Goal: Transaction & Acquisition: Purchase product/service

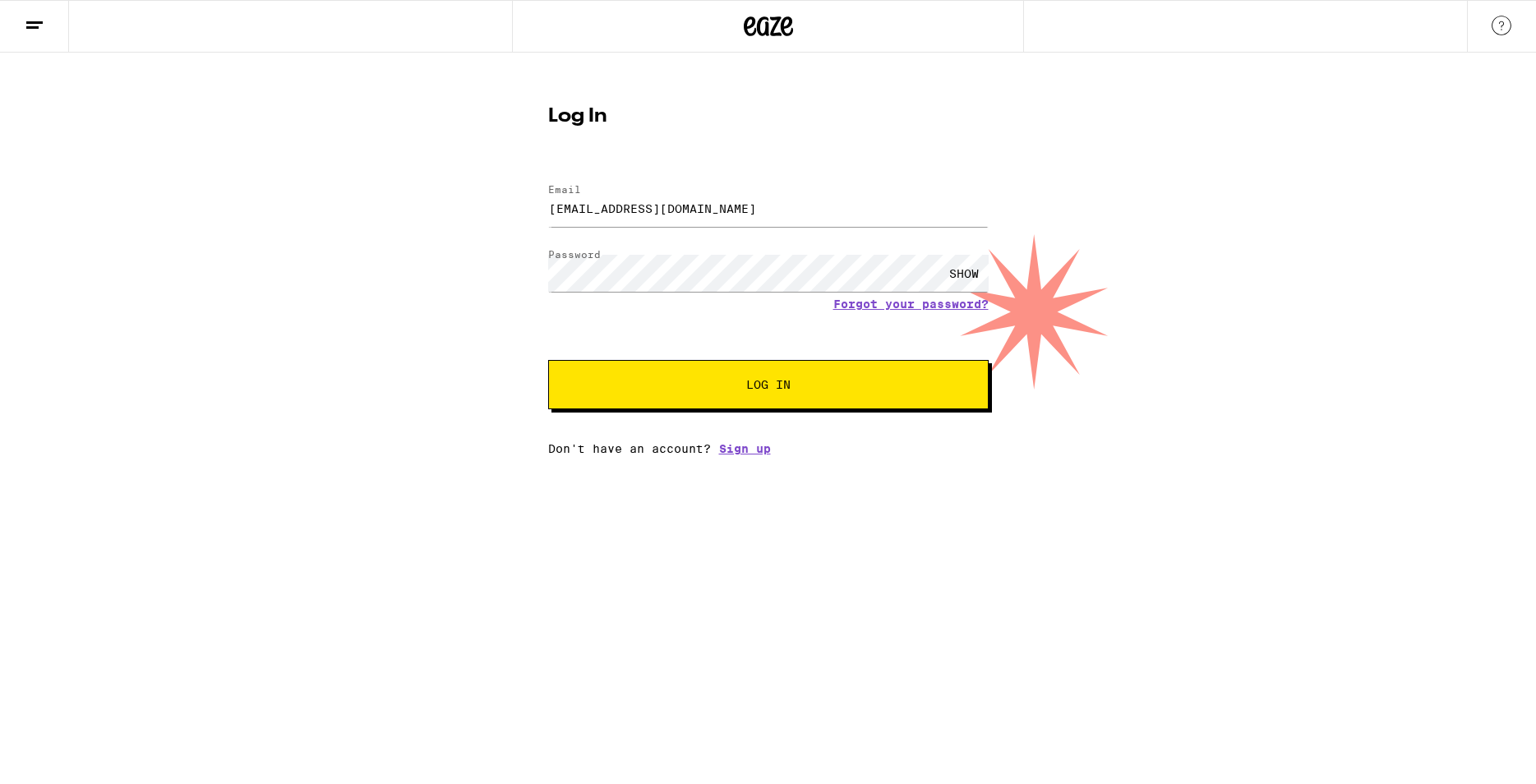
click at [762, 375] on button "Log In" at bounding box center [768, 384] width 441 height 50
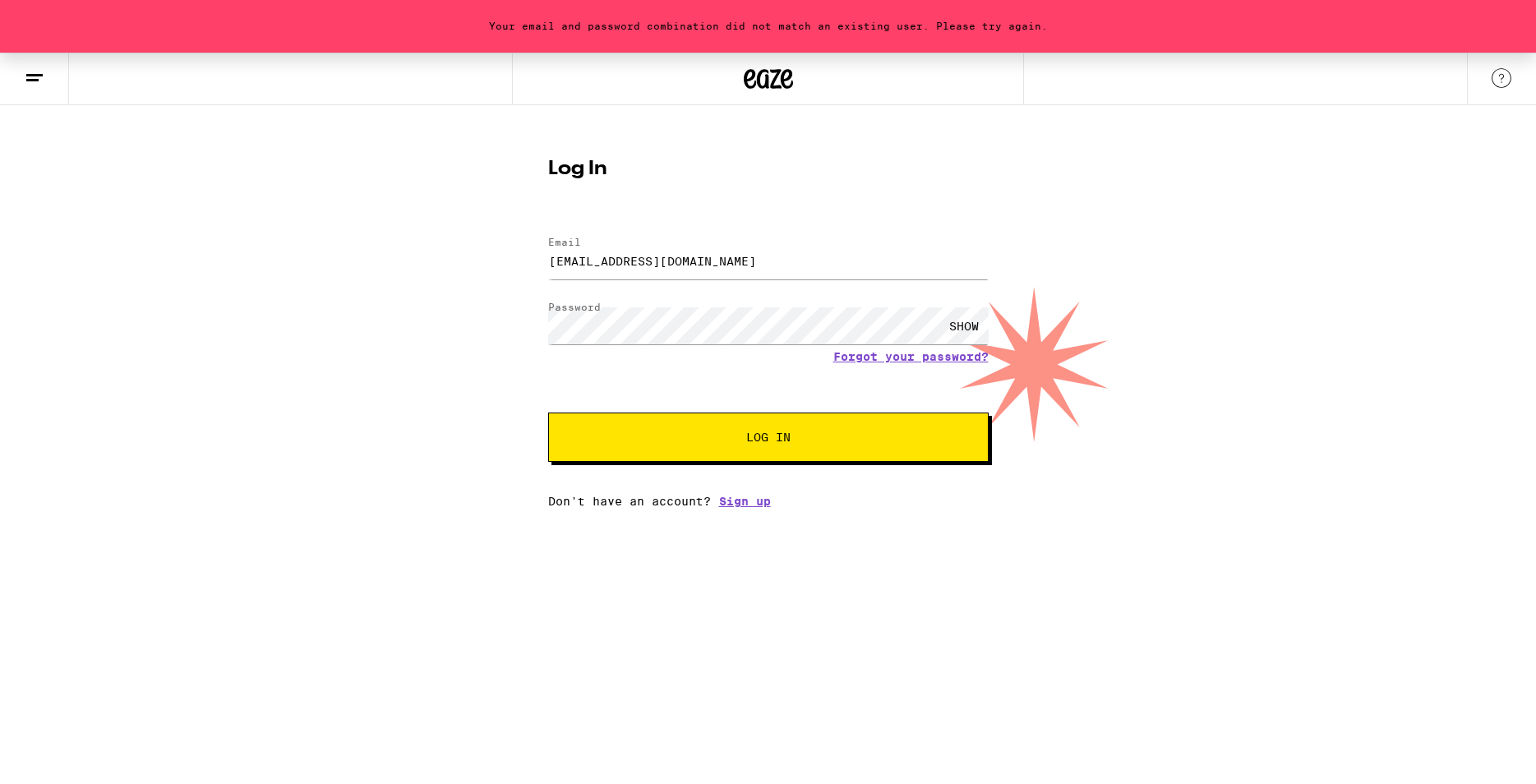
click at [992, 328] on div "Log In Email Email [EMAIL_ADDRESS][DOMAIN_NAME] Password Password SHOW Forgot y…" at bounding box center [768, 326] width 473 height 361
click at [961, 328] on div "SHOW" at bounding box center [964, 325] width 50 height 37
click at [548, 412] on button "Log In" at bounding box center [768, 437] width 441 height 50
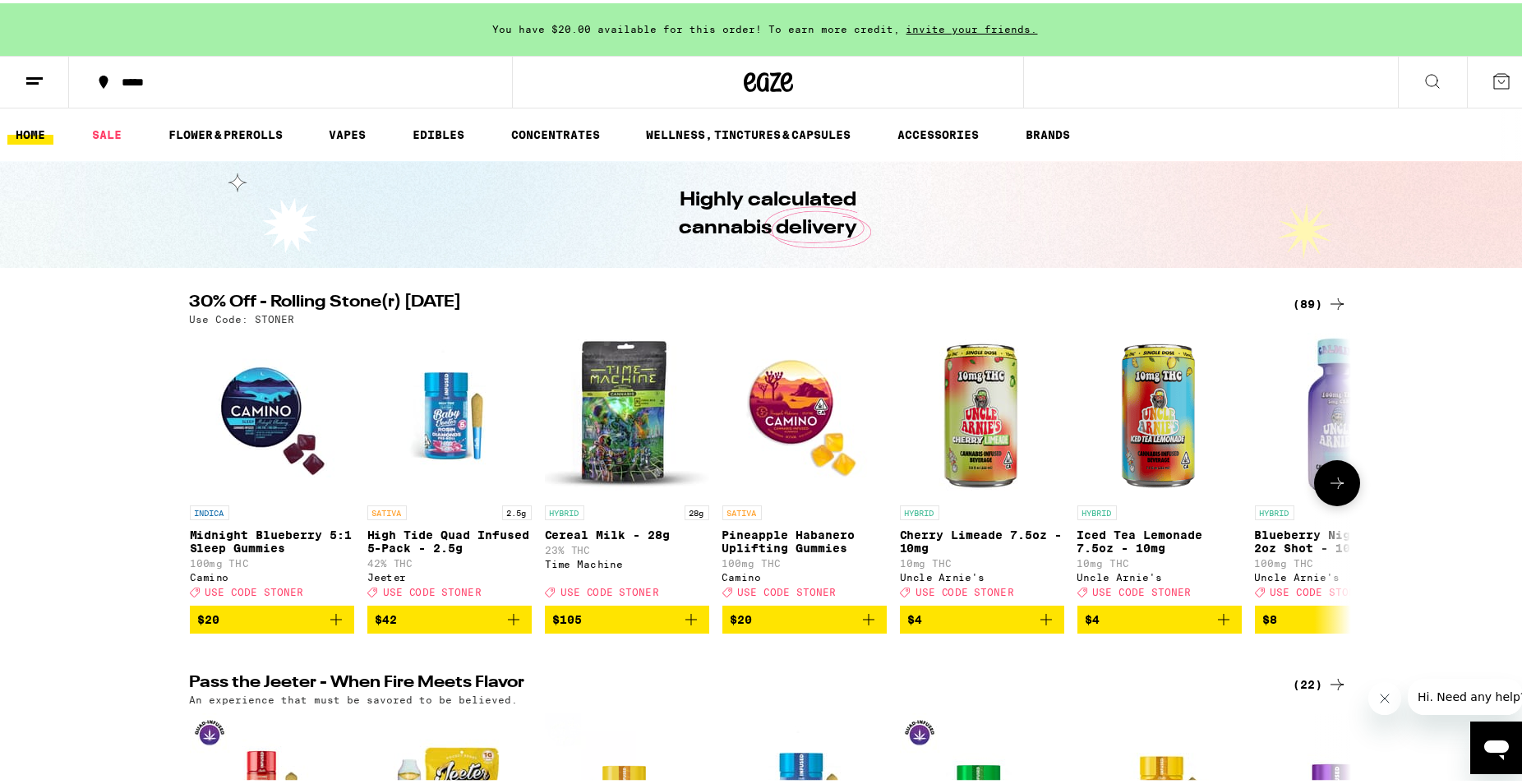
click at [1327, 489] on icon at bounding box center [1337, 480] width 20 height 20
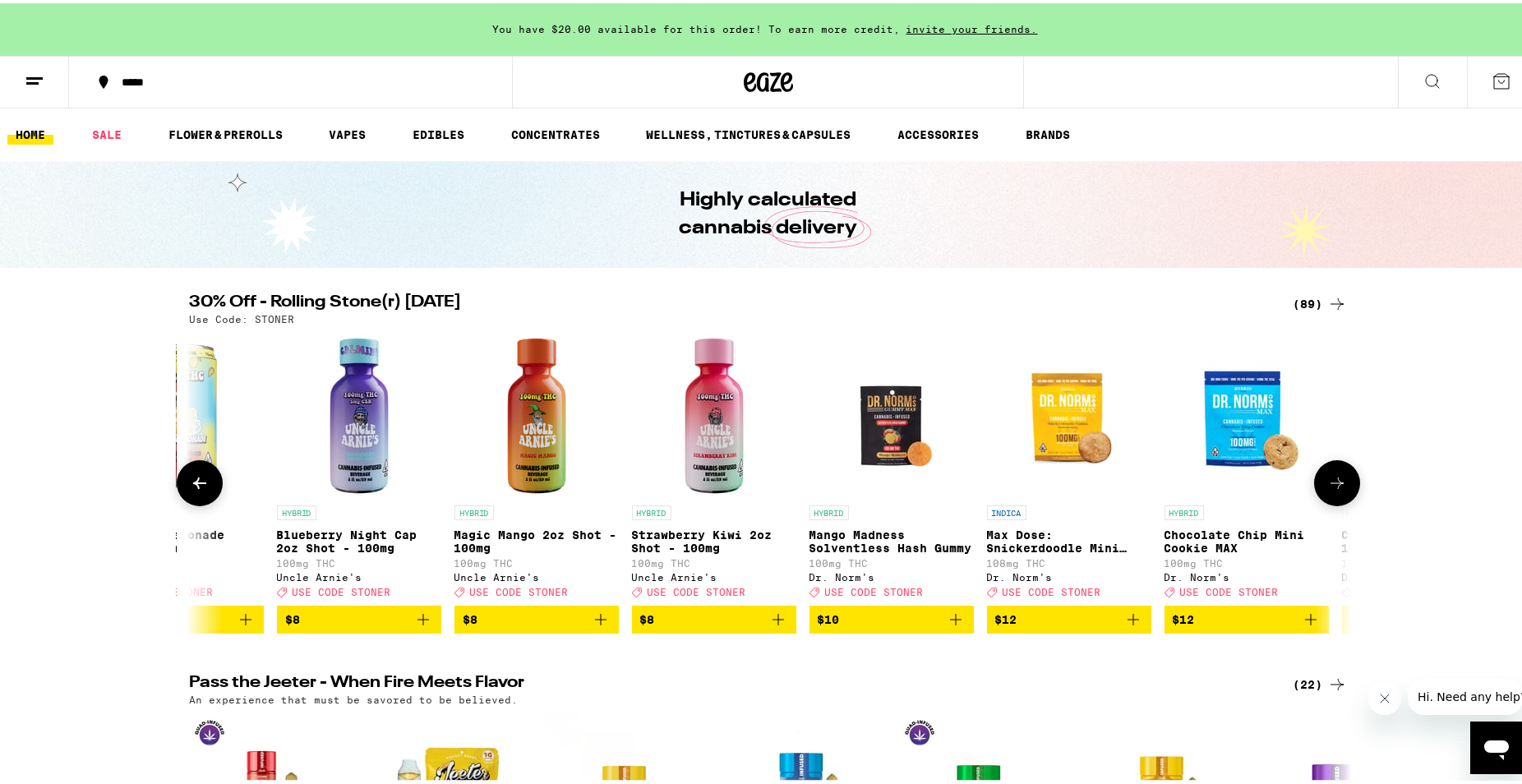
click at [1327, 489] on icon at bounding box center [1337, 480] width 20 height 20
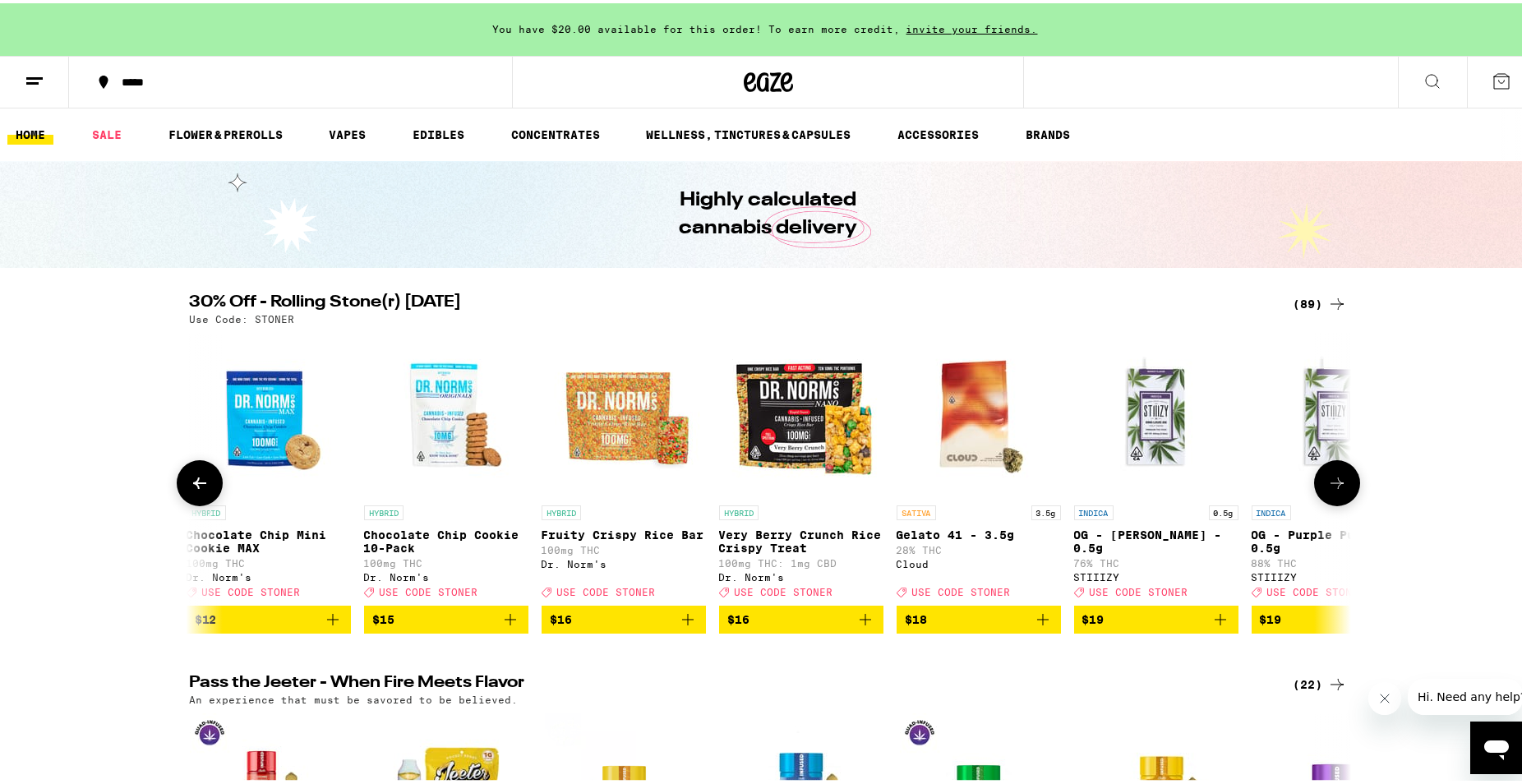
click at [1327, 489] on icon at bounding box center [1337, 480] width 20 height 20
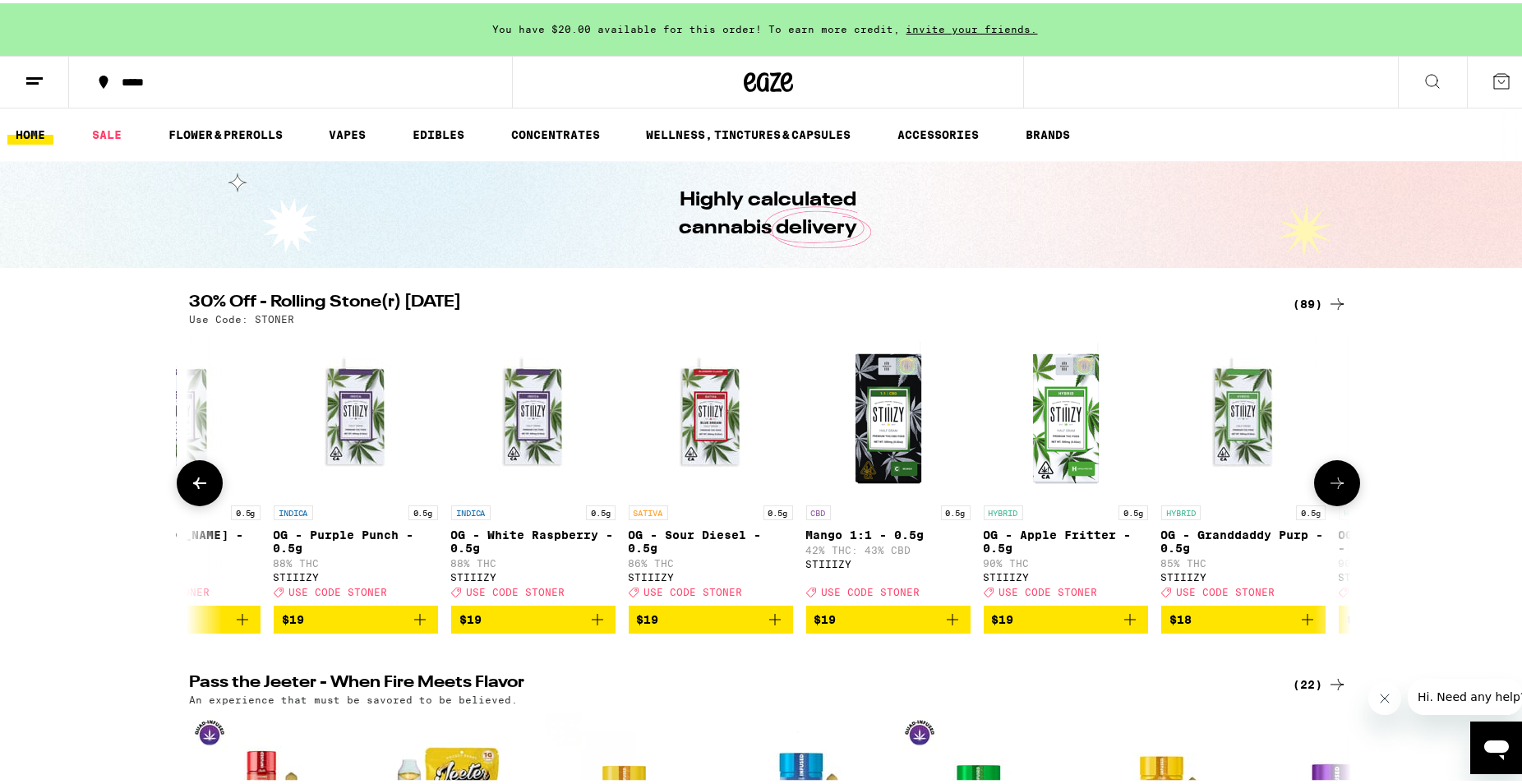
click at [1327, 489] on icon at bounding box center [1337, 480] width 20 height 20
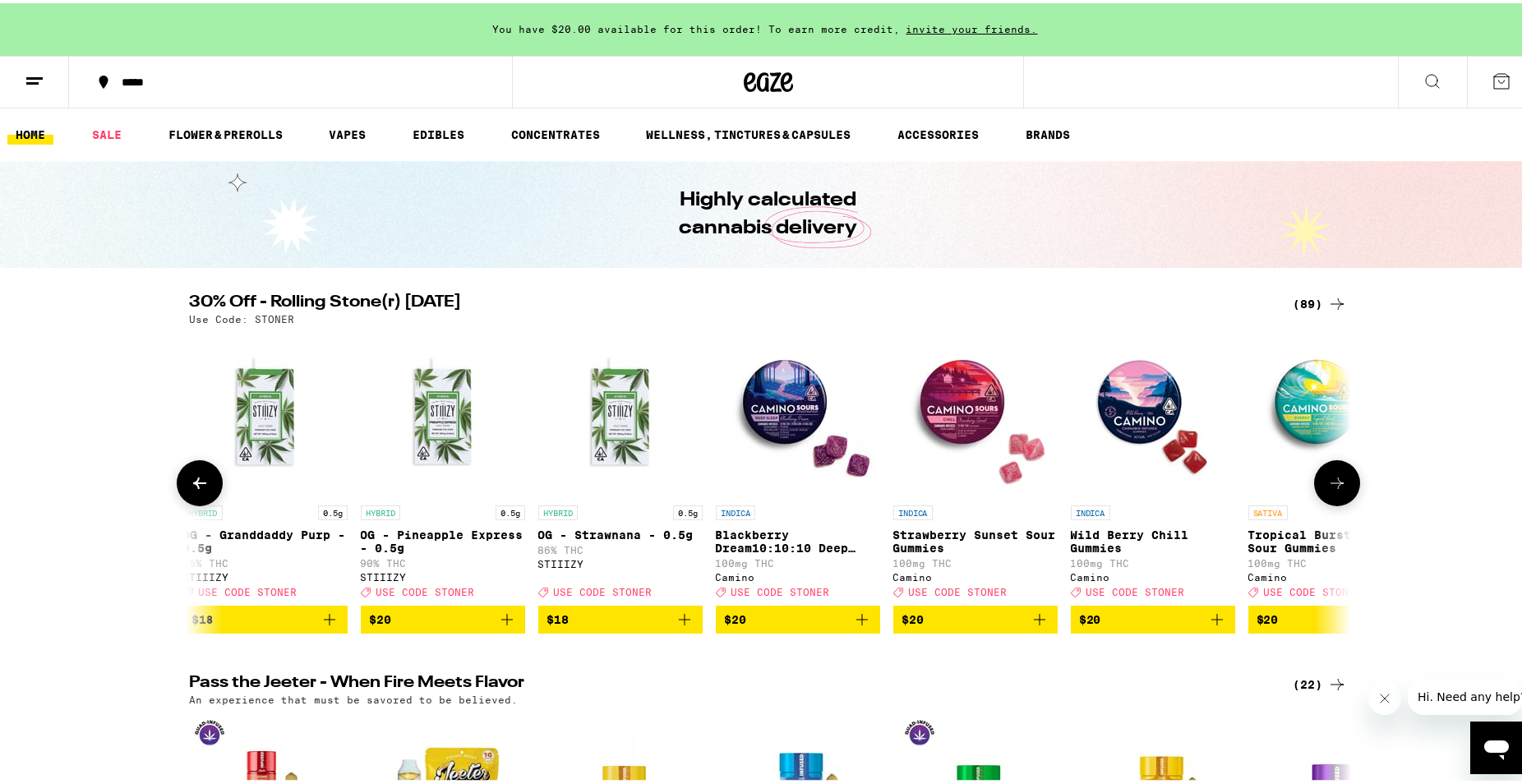
click at [1327, 489] on icon at bounding box center [1337, 480] width 20 height 20
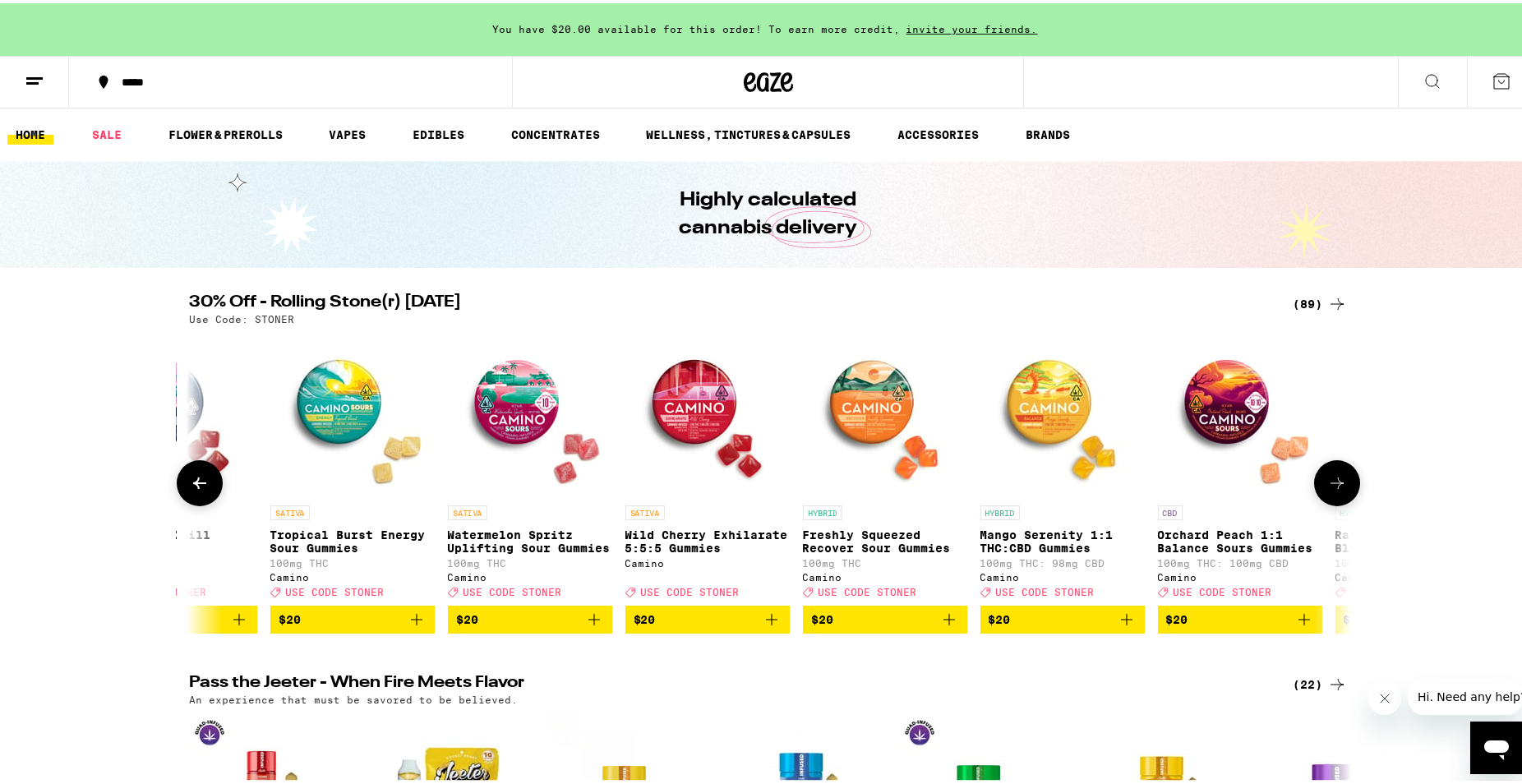
click at [1327, 489] on icon at bounding box center [1337, 480] width 20 height 20
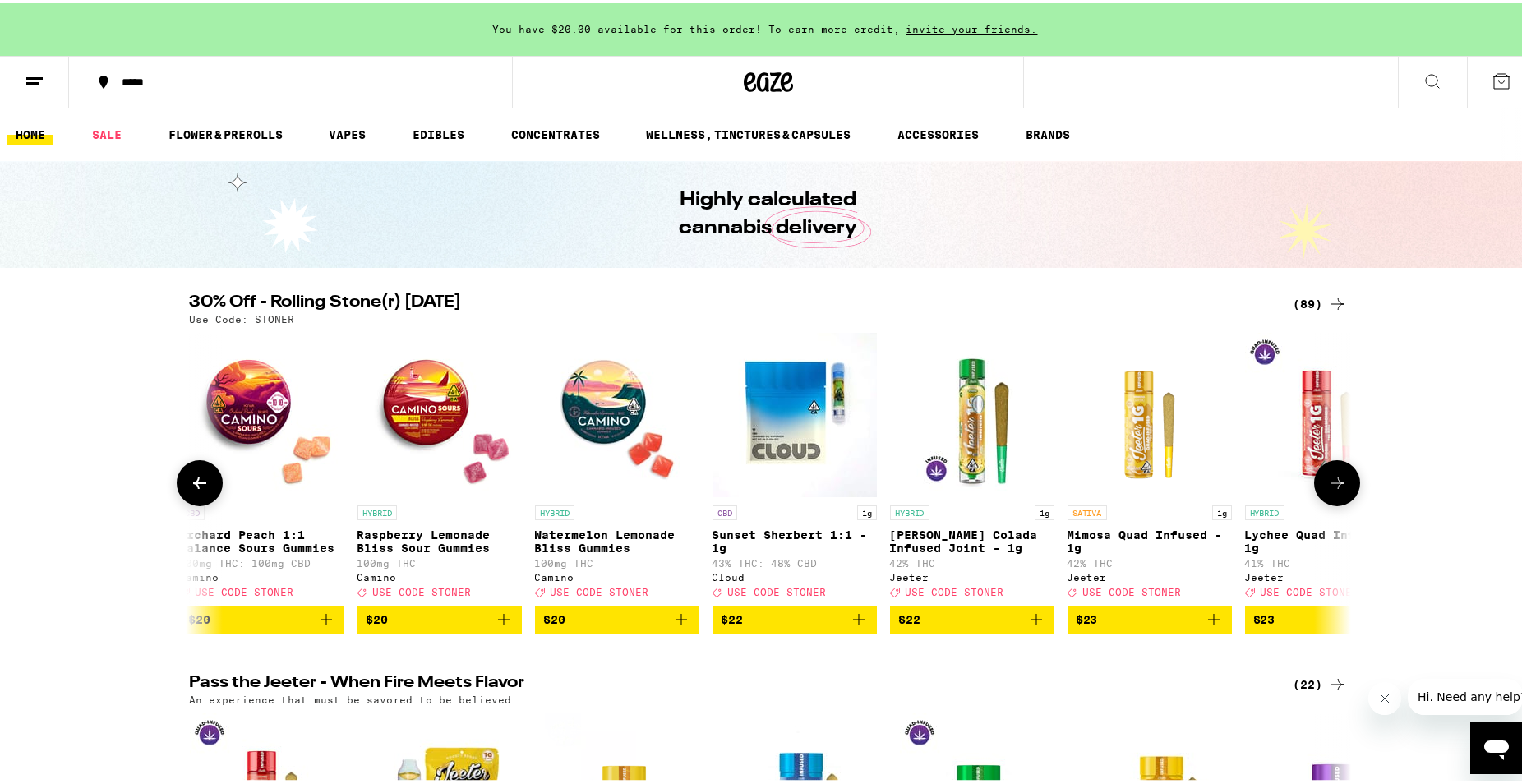
click at [1327, 489] on icon at bounding box center [1337, 480] width 20 height 20
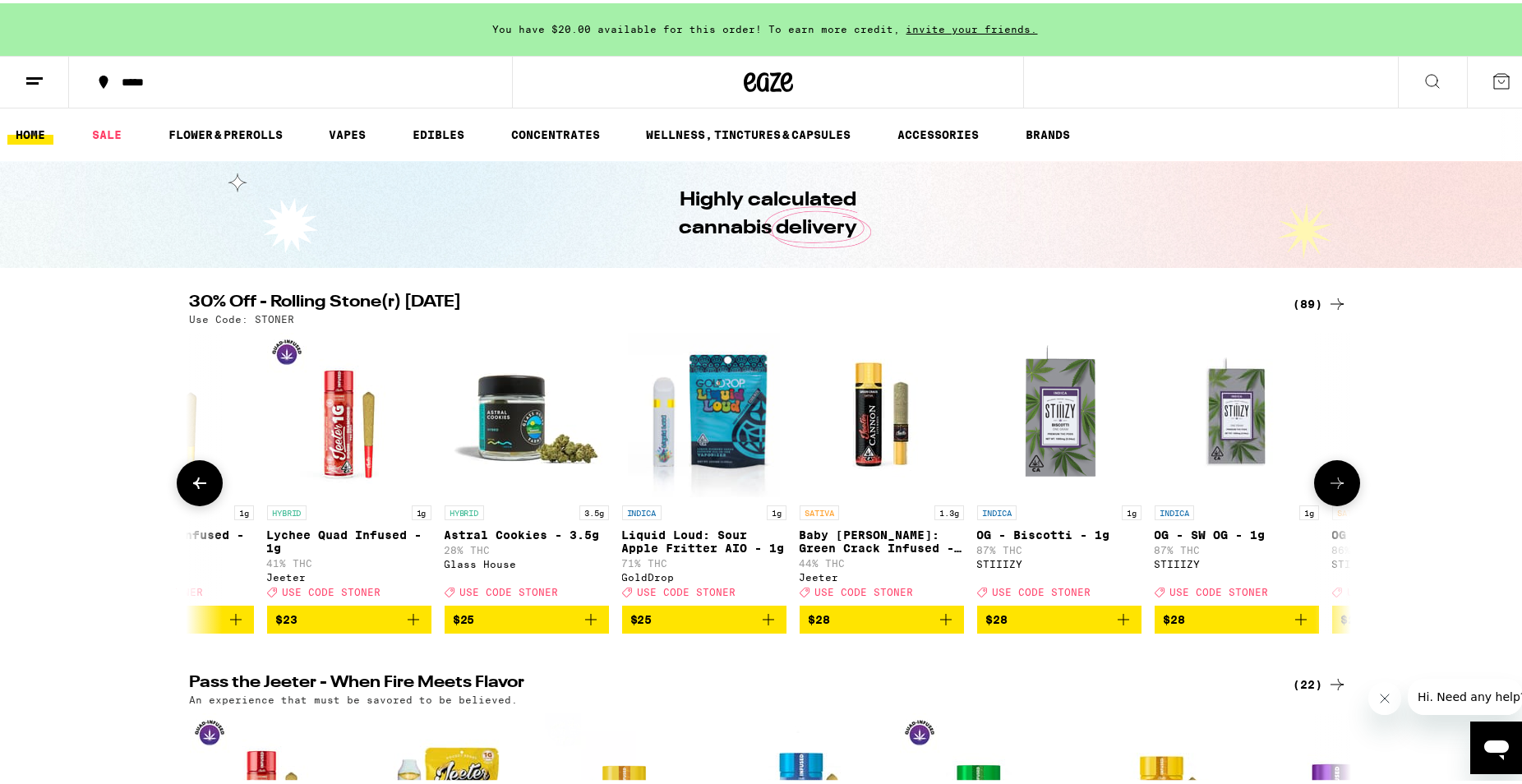
click at [1327, 489] on icon at bounding box center [1337, 480] width 20 height 20
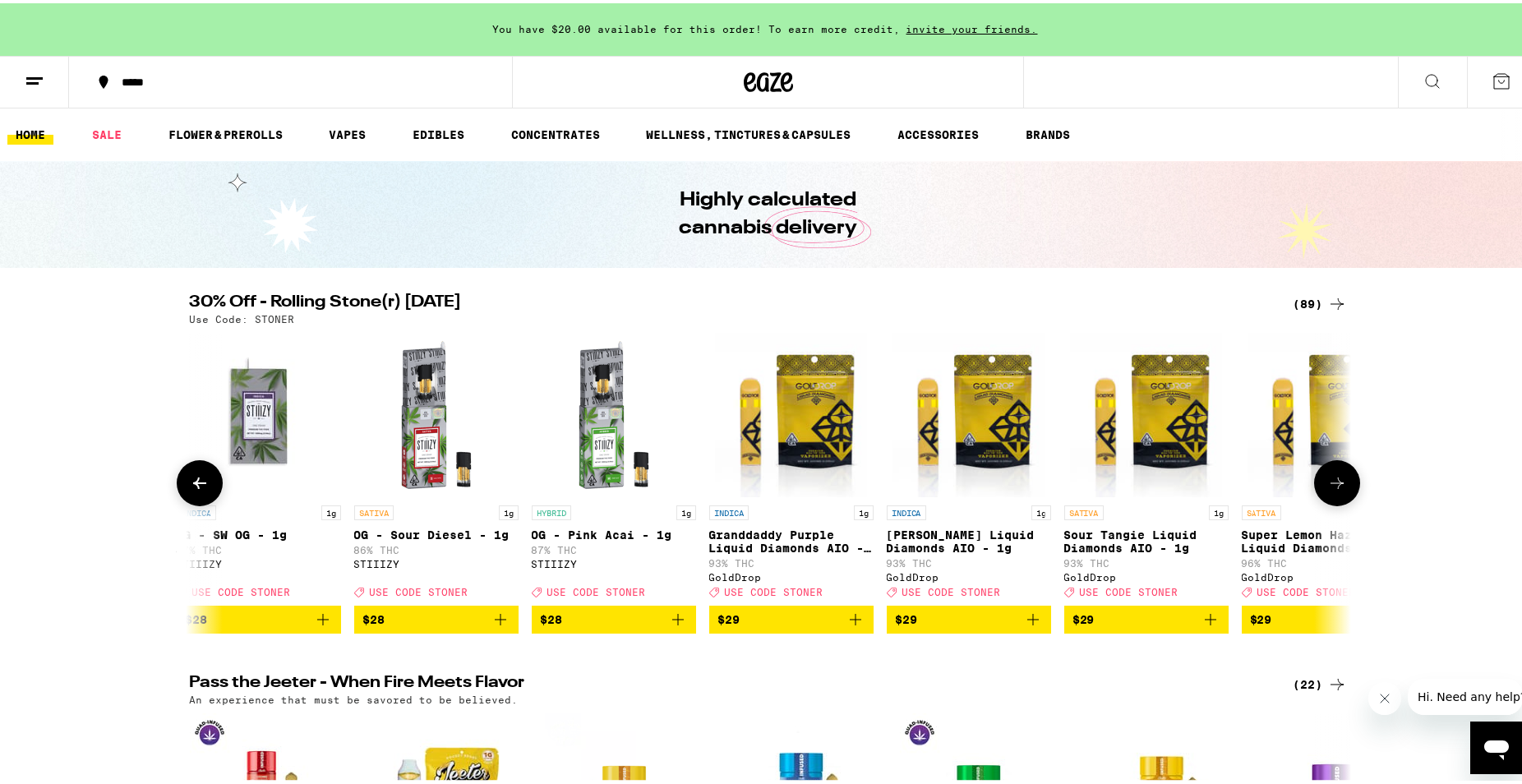
click at [1327, 489] on icon at bounding box center [1337, 480] width 20 height 20
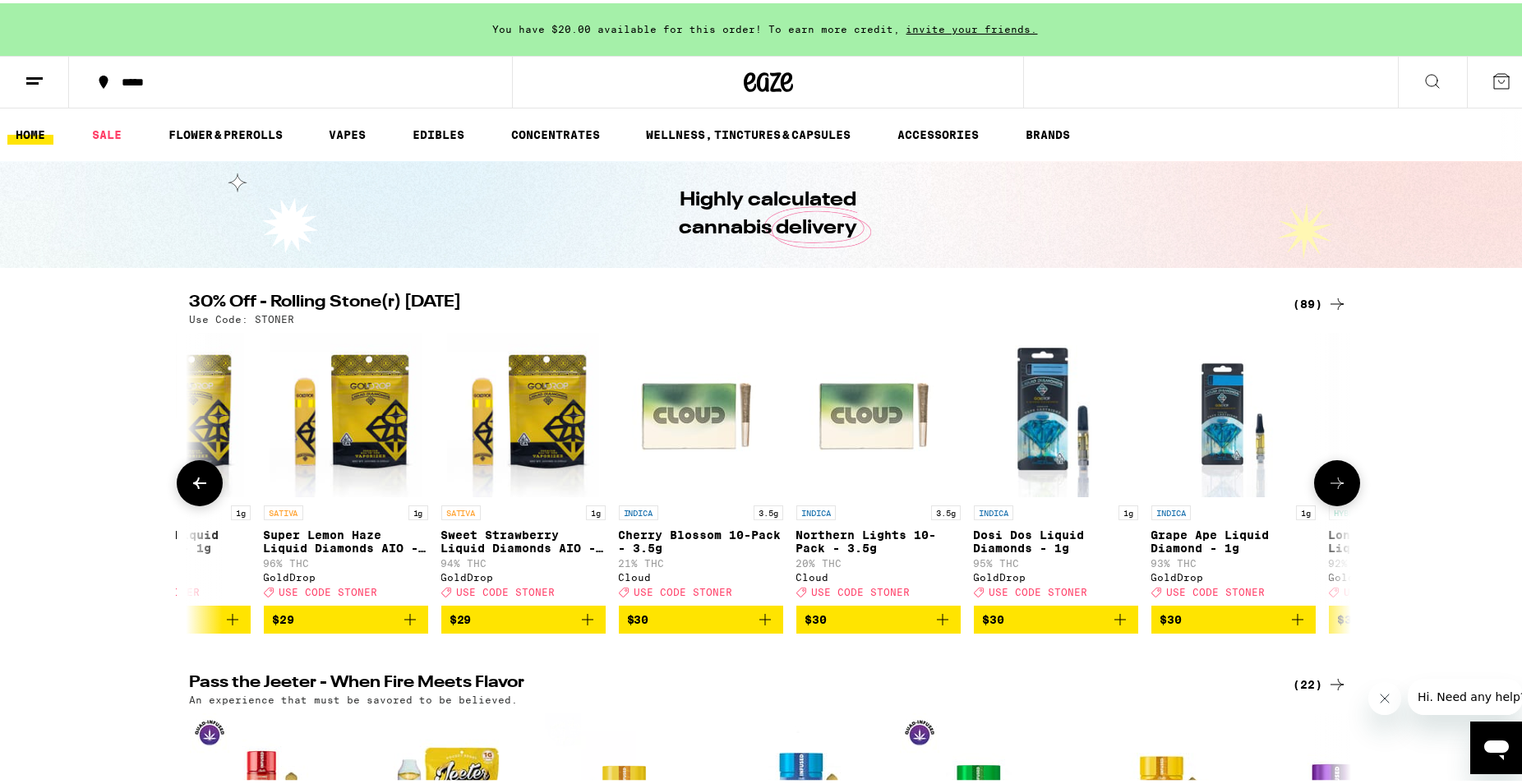
click at [1327, 489] on icon at bounding box center [1337, 480] width 20 height 20
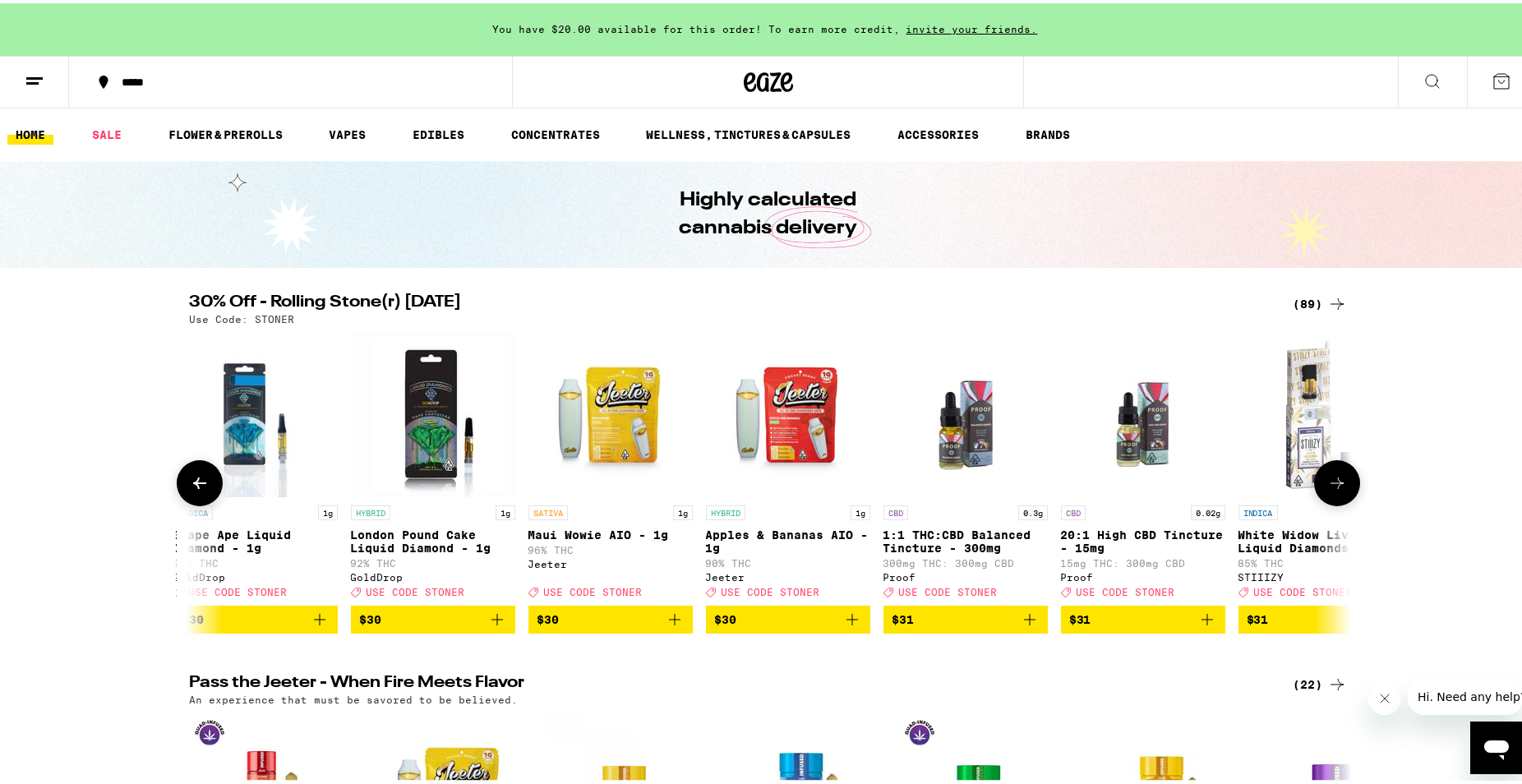
click at [1327, 489] on icon at bounding box center [1337, 480] width 20 height 20
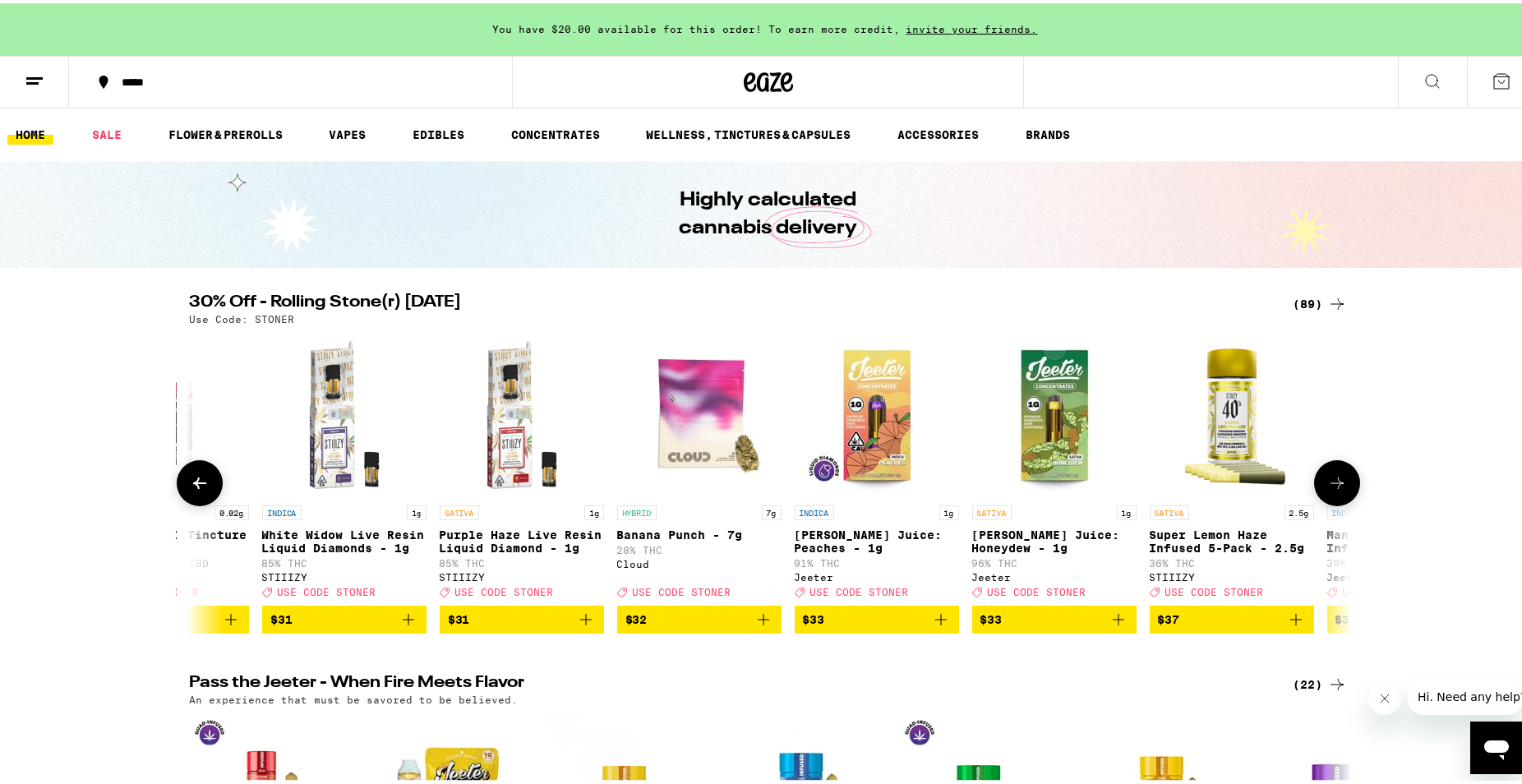
scroll to position [0, 10758]
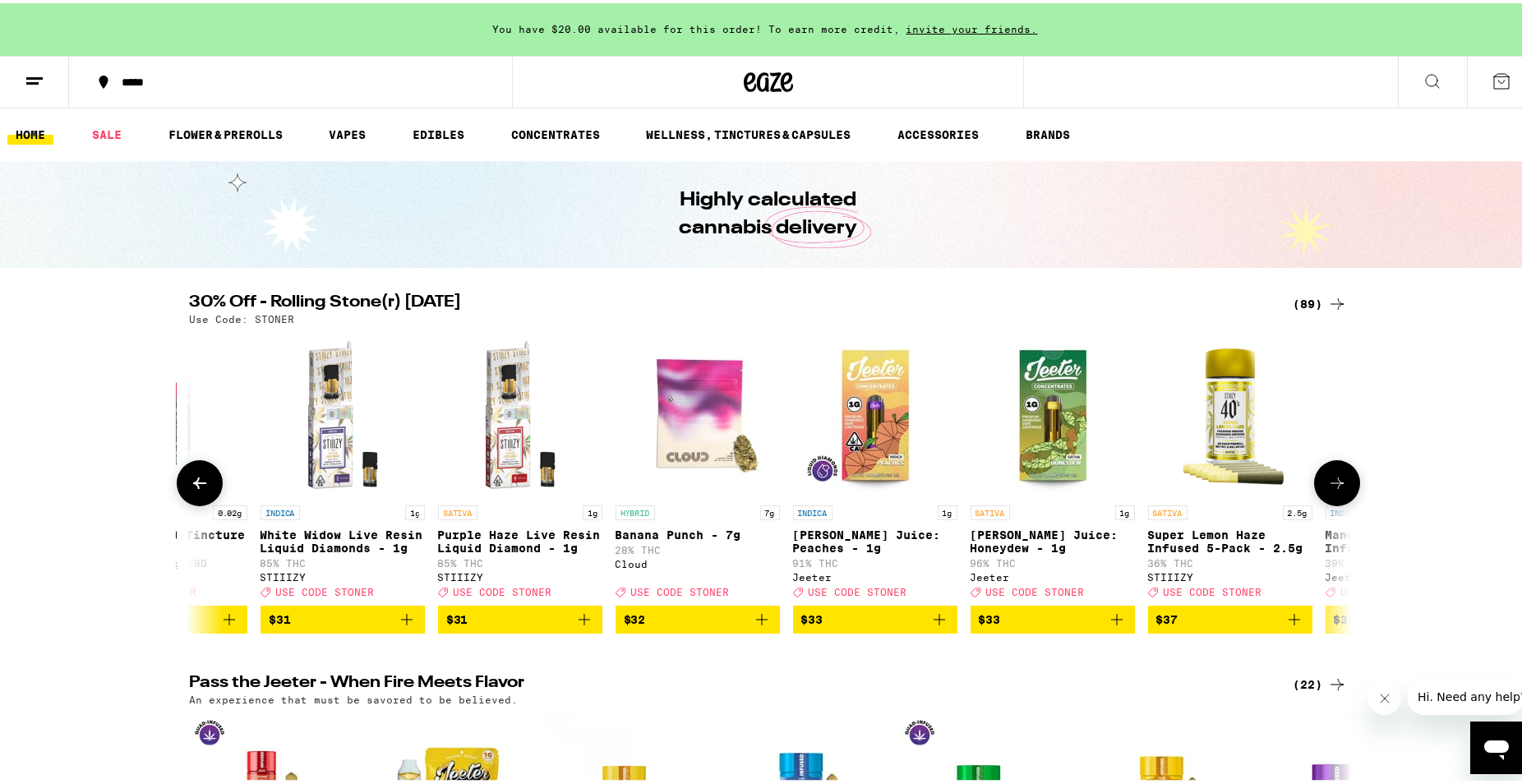
click at [1327, 489] on icon at bounding box center [1337, 480] width 20 height 20
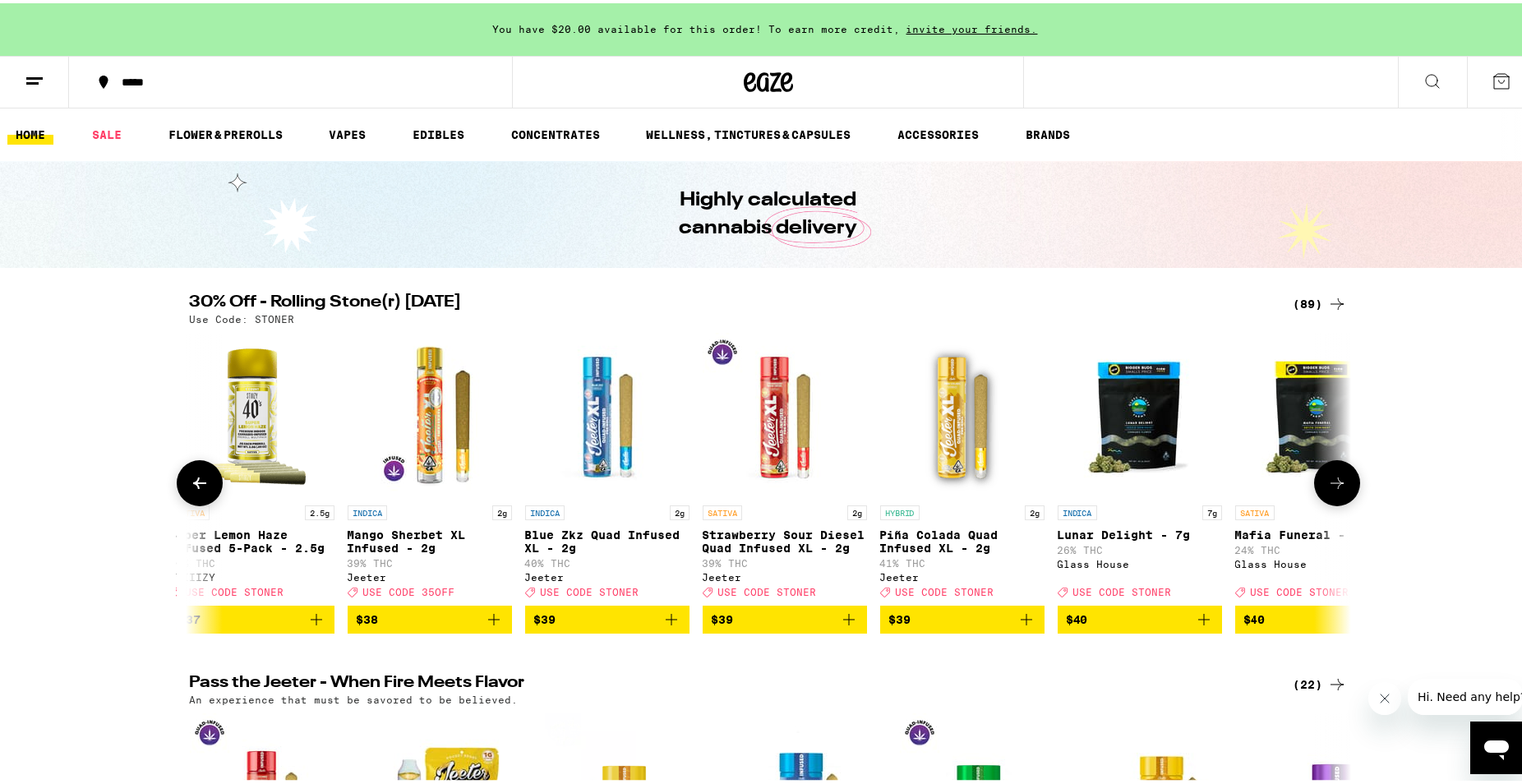
click at [1327, 489] on icon at bounding box center [1337, 480] width 20 height 20
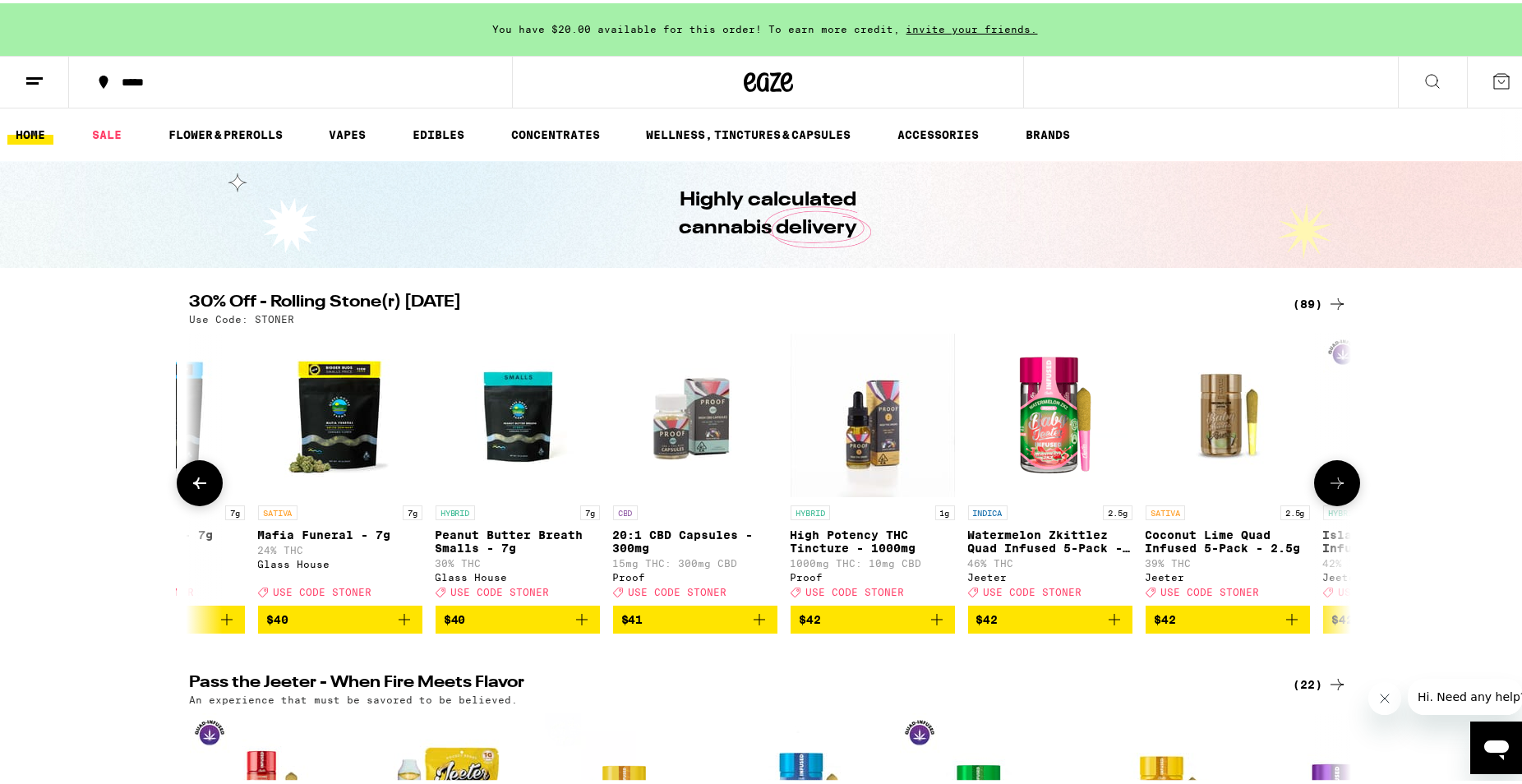
scroll to position [0, 12714]
click at [1327, 489] on icon at bounding box center [1337, 480] width 20 height 20
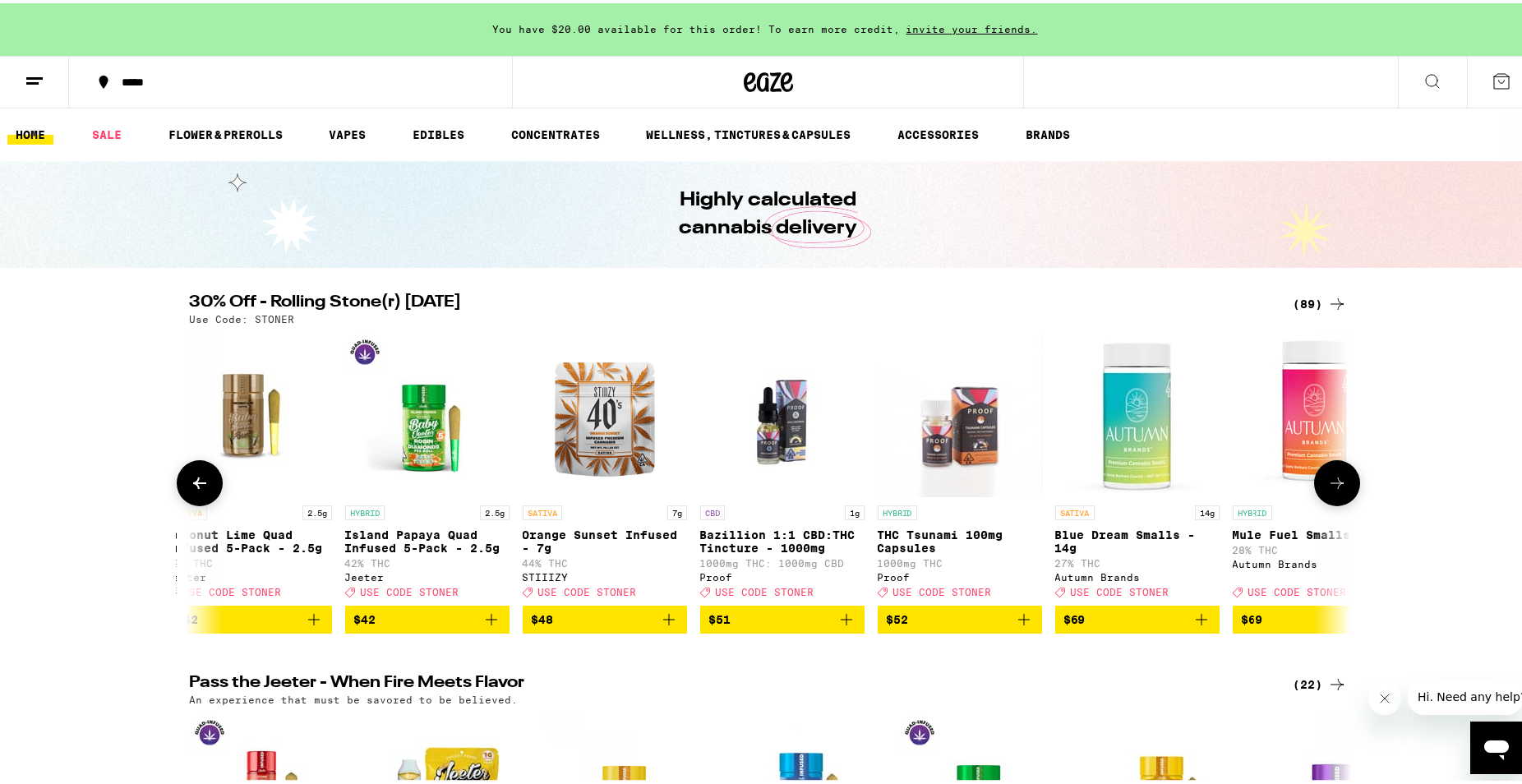
scroll to position [0, 13692]
click at [1327, 489] on icon at bounding box center [1337, 480] width 20 height 20
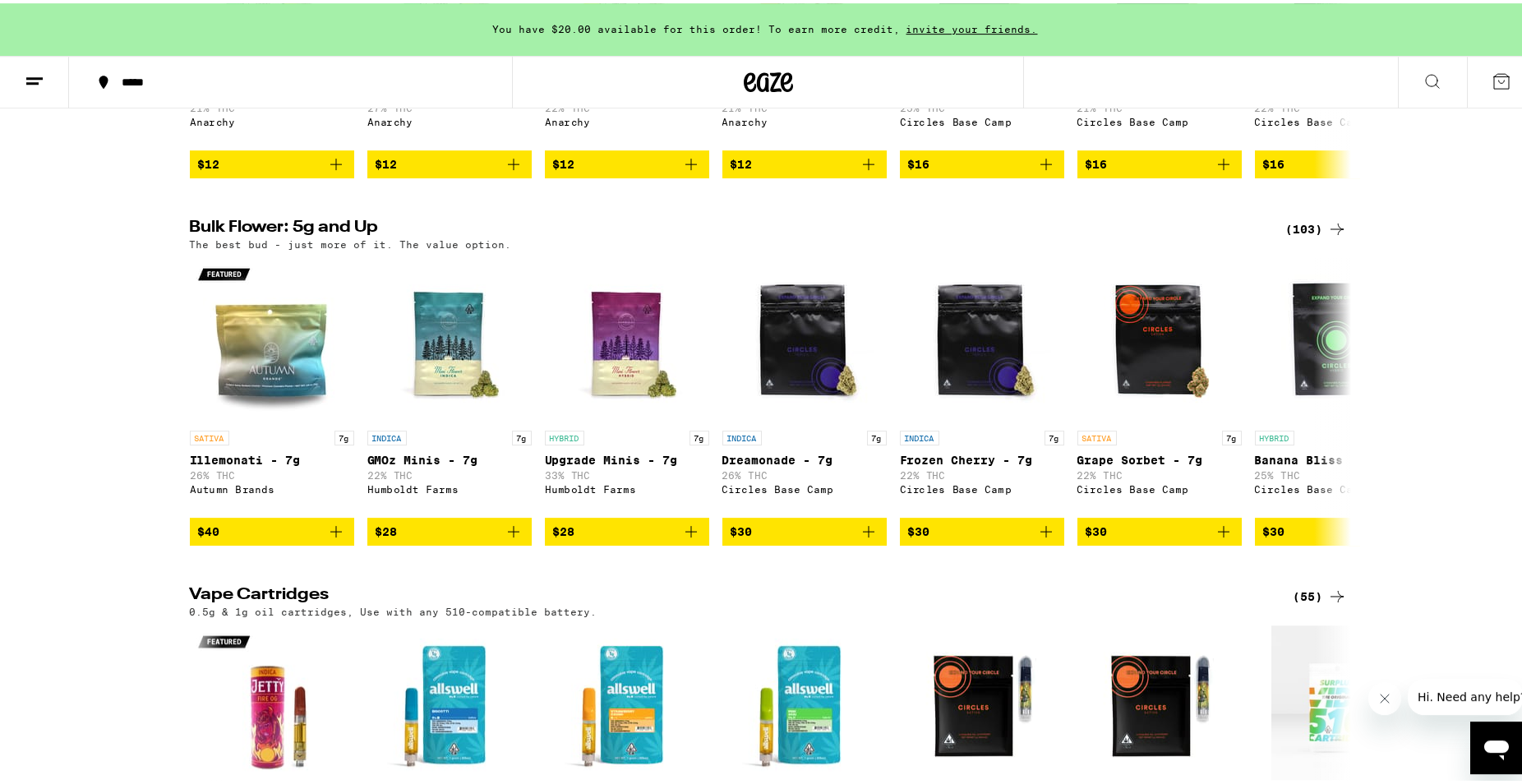
scroll to position [1676, 0]
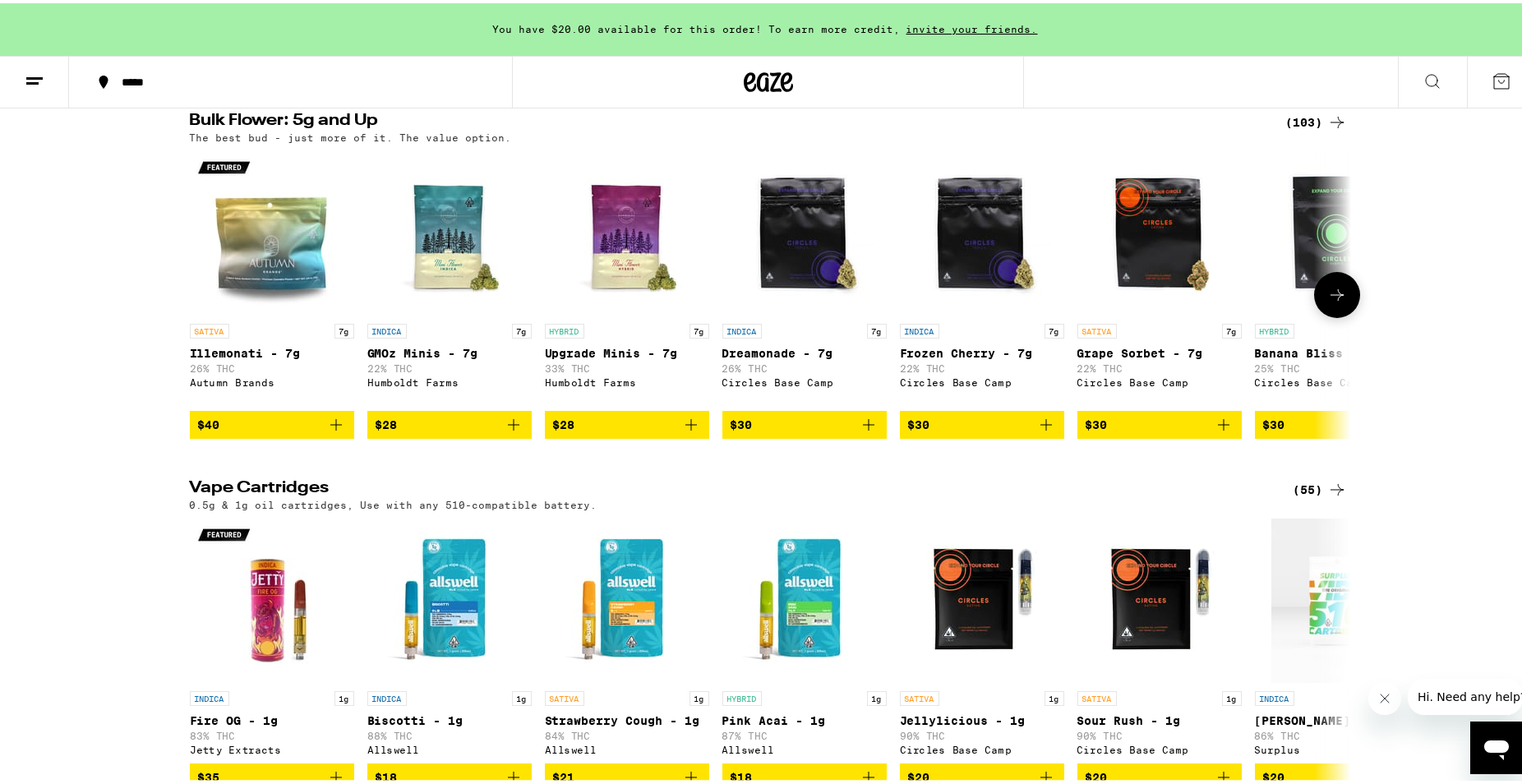
click at [1331, 301] on icon at bounding box center [1337, 291] width 20 height 20
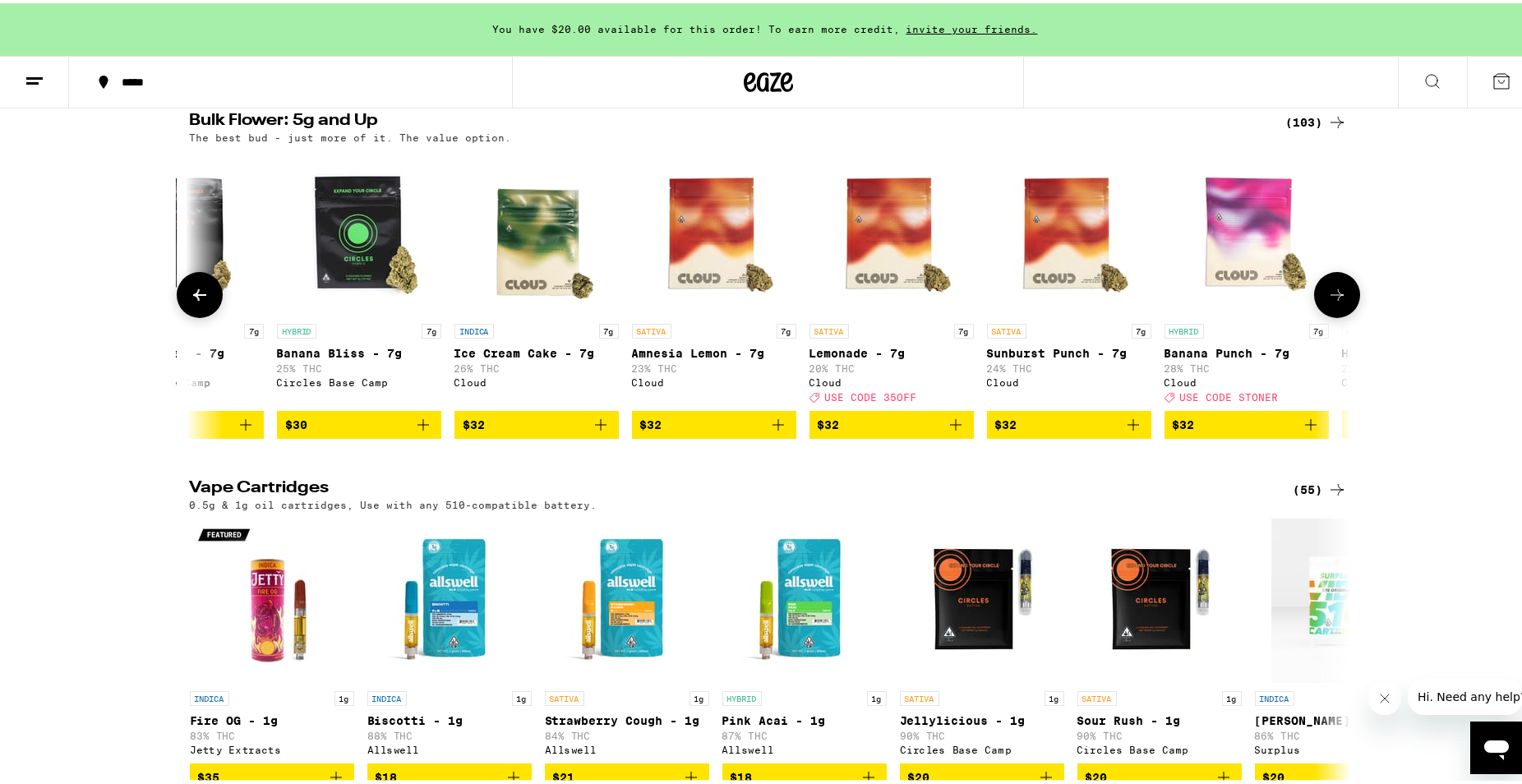
click at [1331, 301] on icon at bounding box center [1337, 291] width 20 height 20
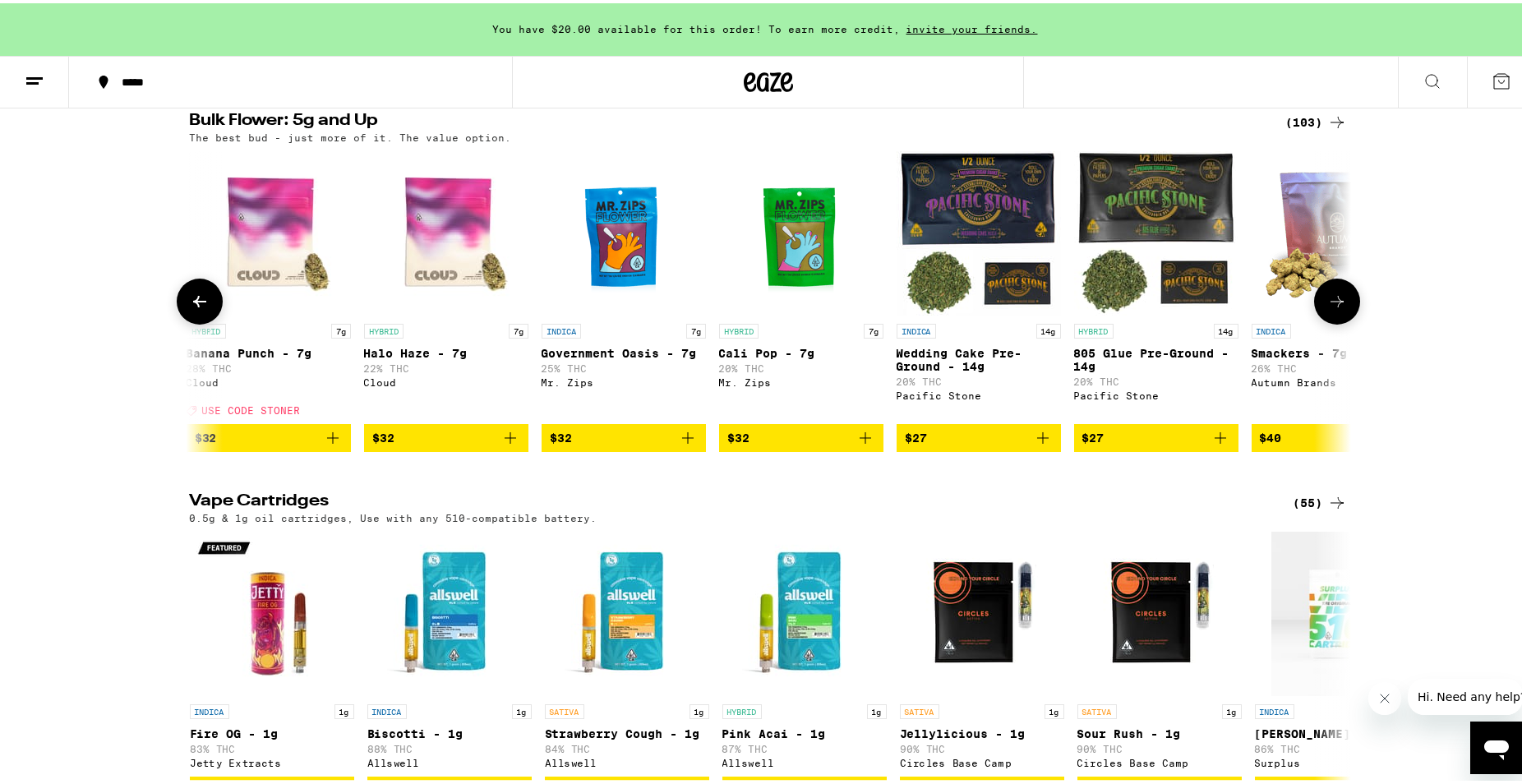
click at [1331, 308] on icon at bounding box center [1337, 298] width 20 height 20
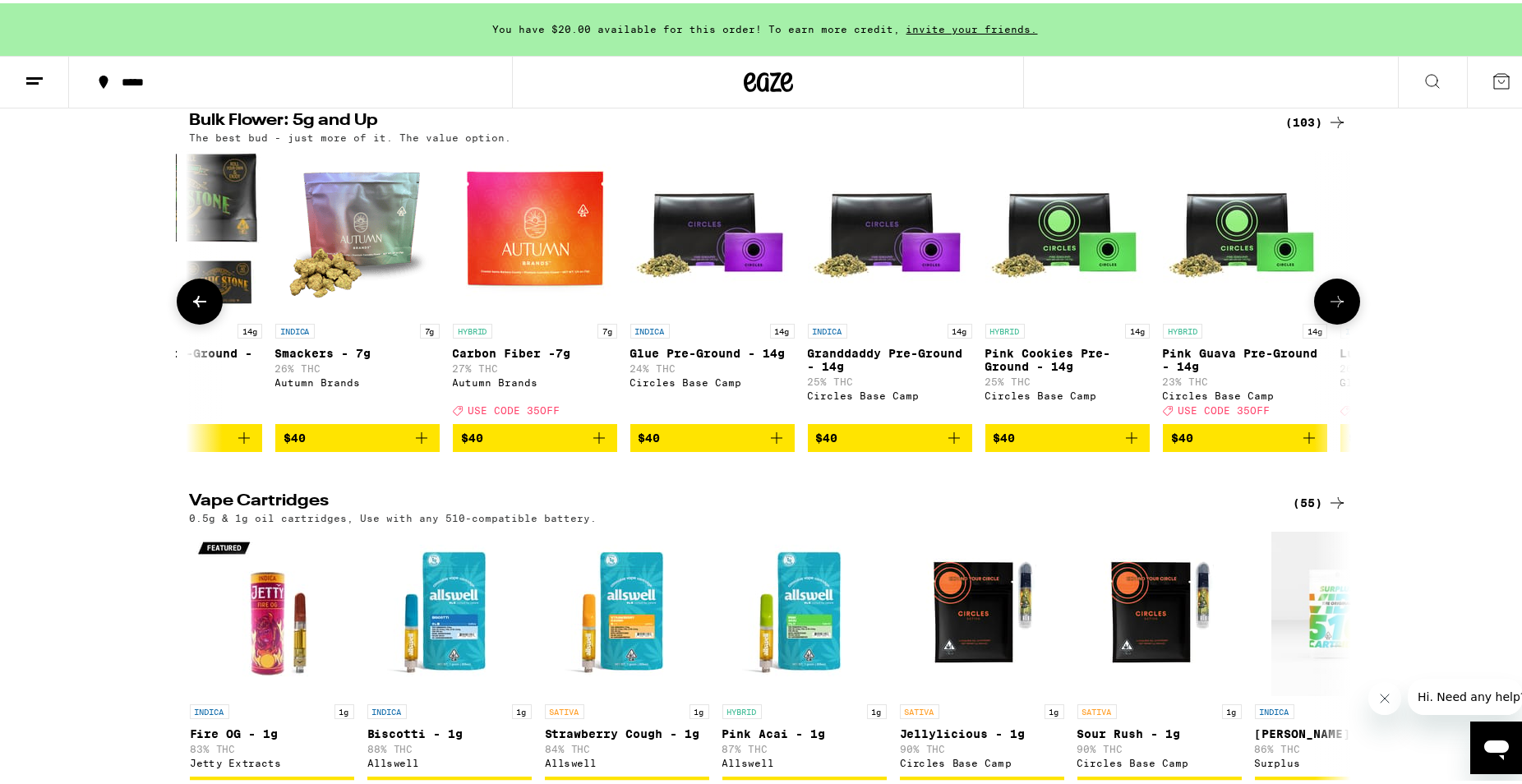
scroll to position [0, 2934]
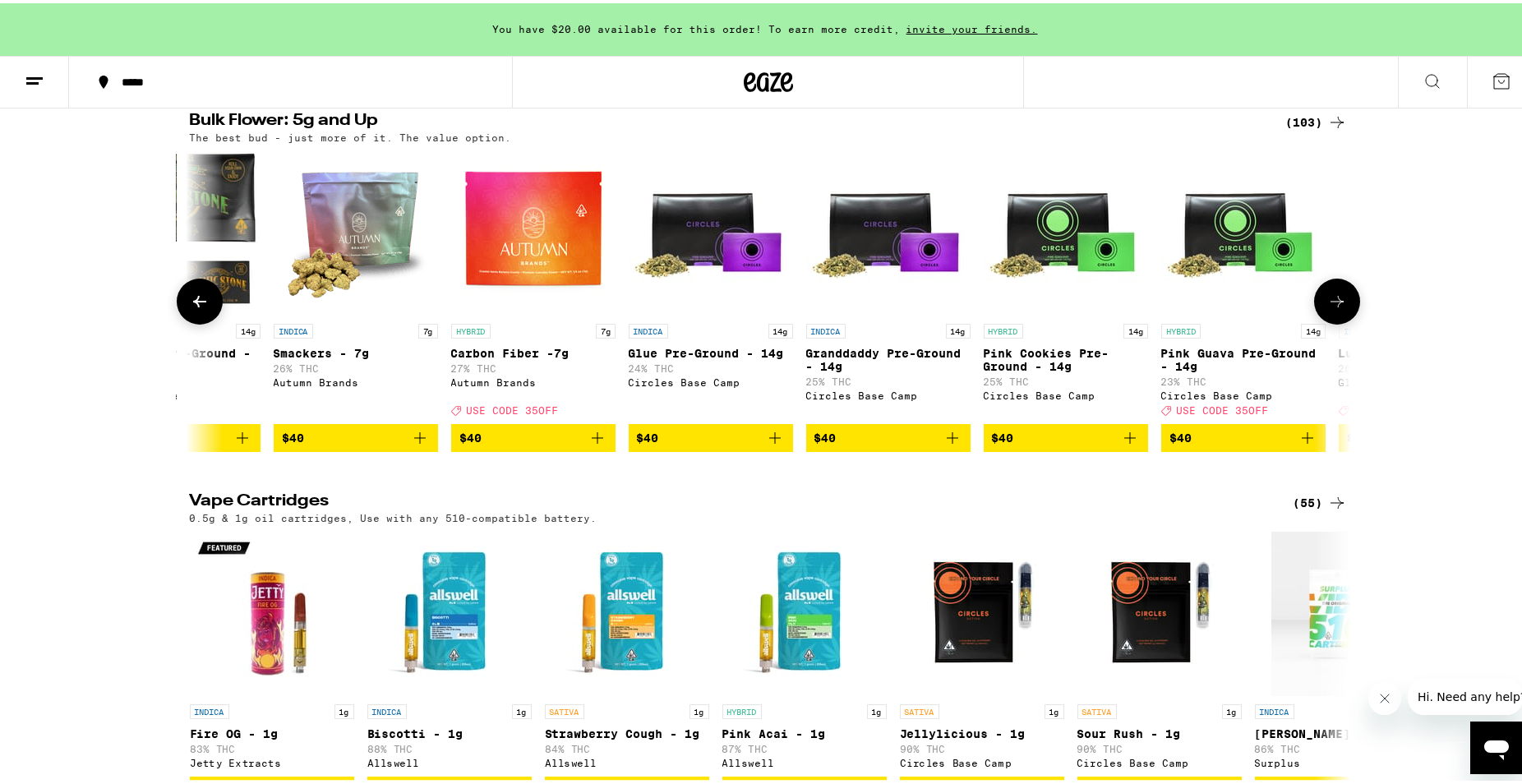
click at [1331, 308] on icon at bounding box center [1337, 298] width 20 height 20
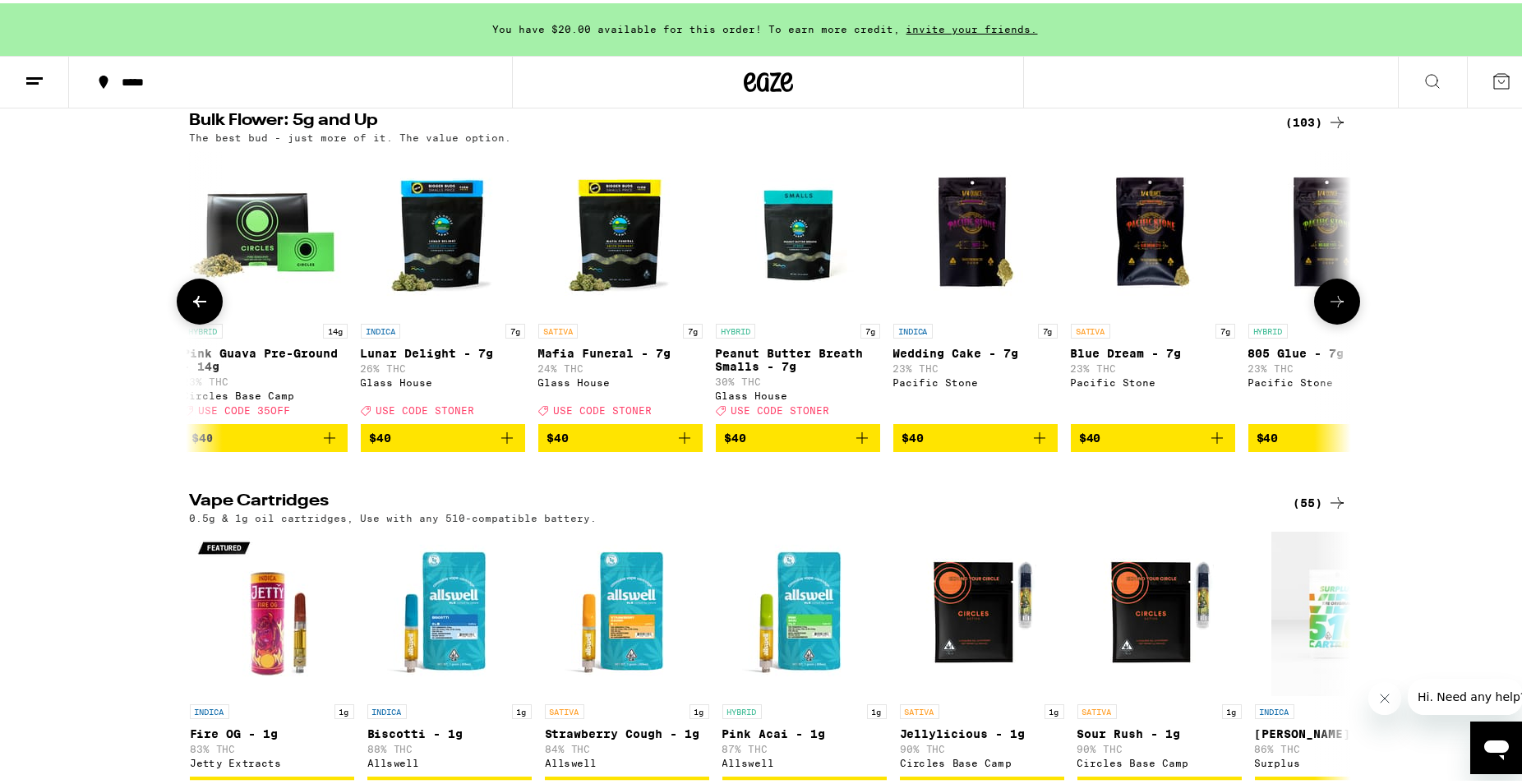
click at [1331, 308] on icon at bounding box center [1337, 298] width 20 height 20
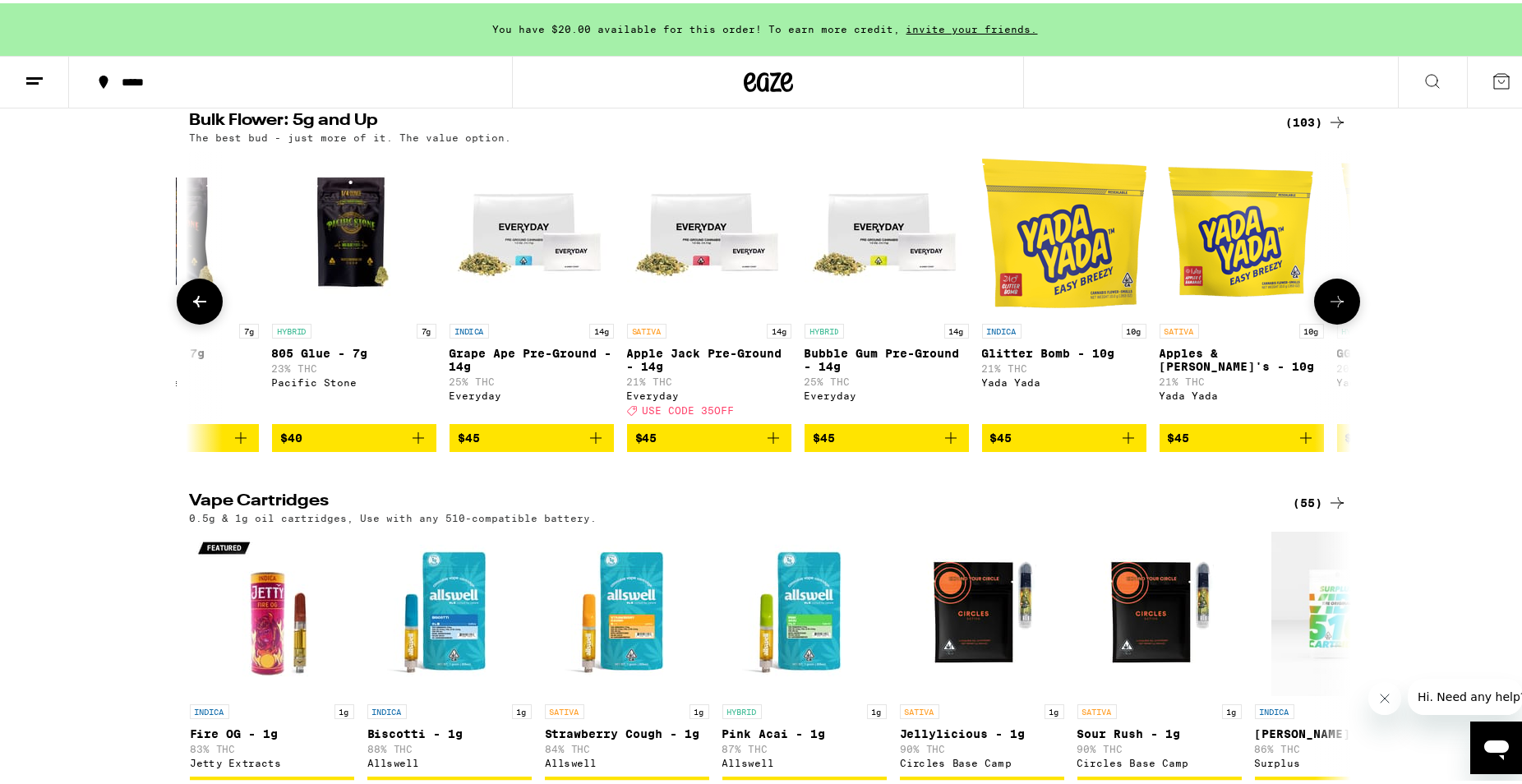
scroll to position [0, 4890]
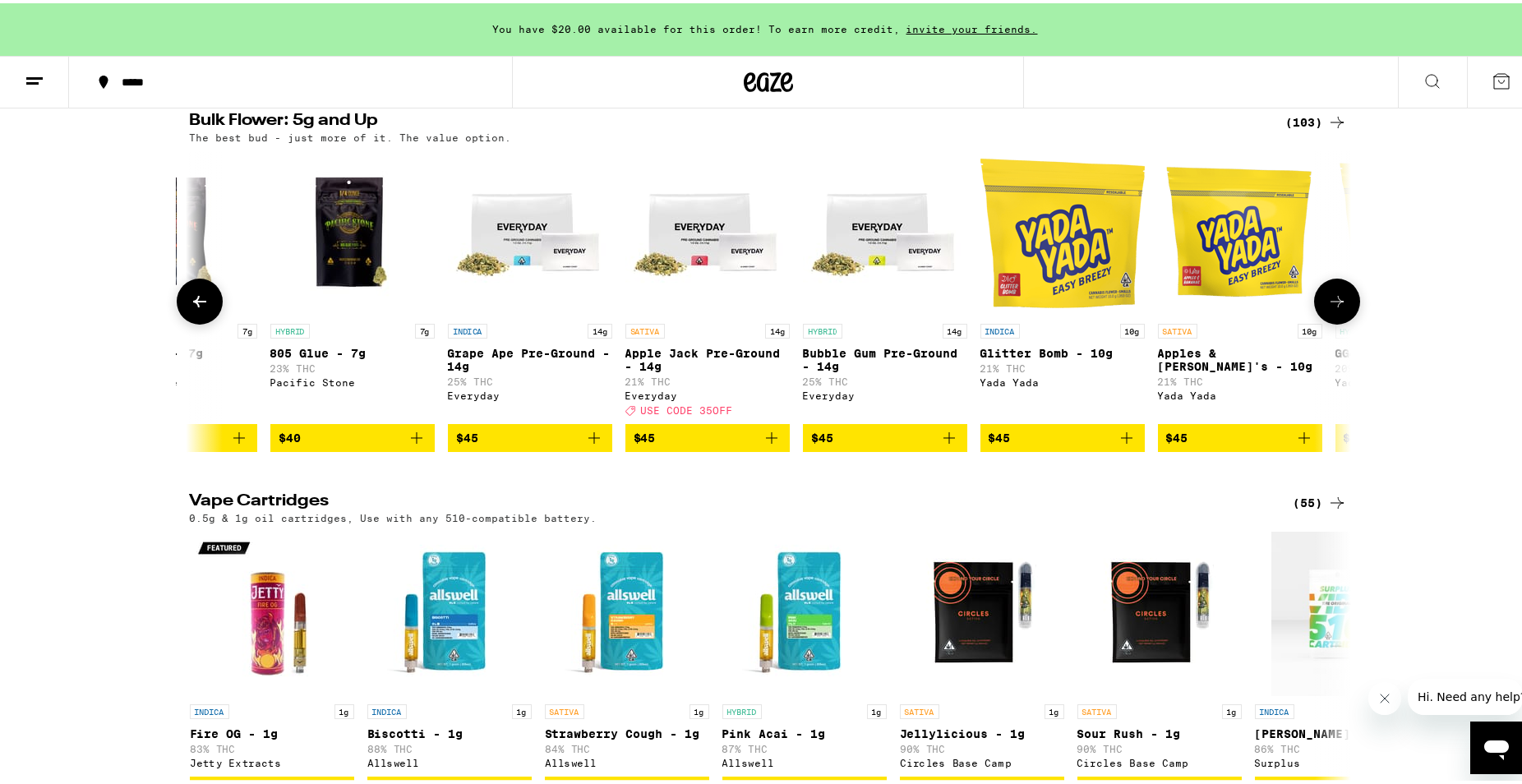
click at [1331, 308] on icon at bounding box center [1337, 298] width 20 height 20
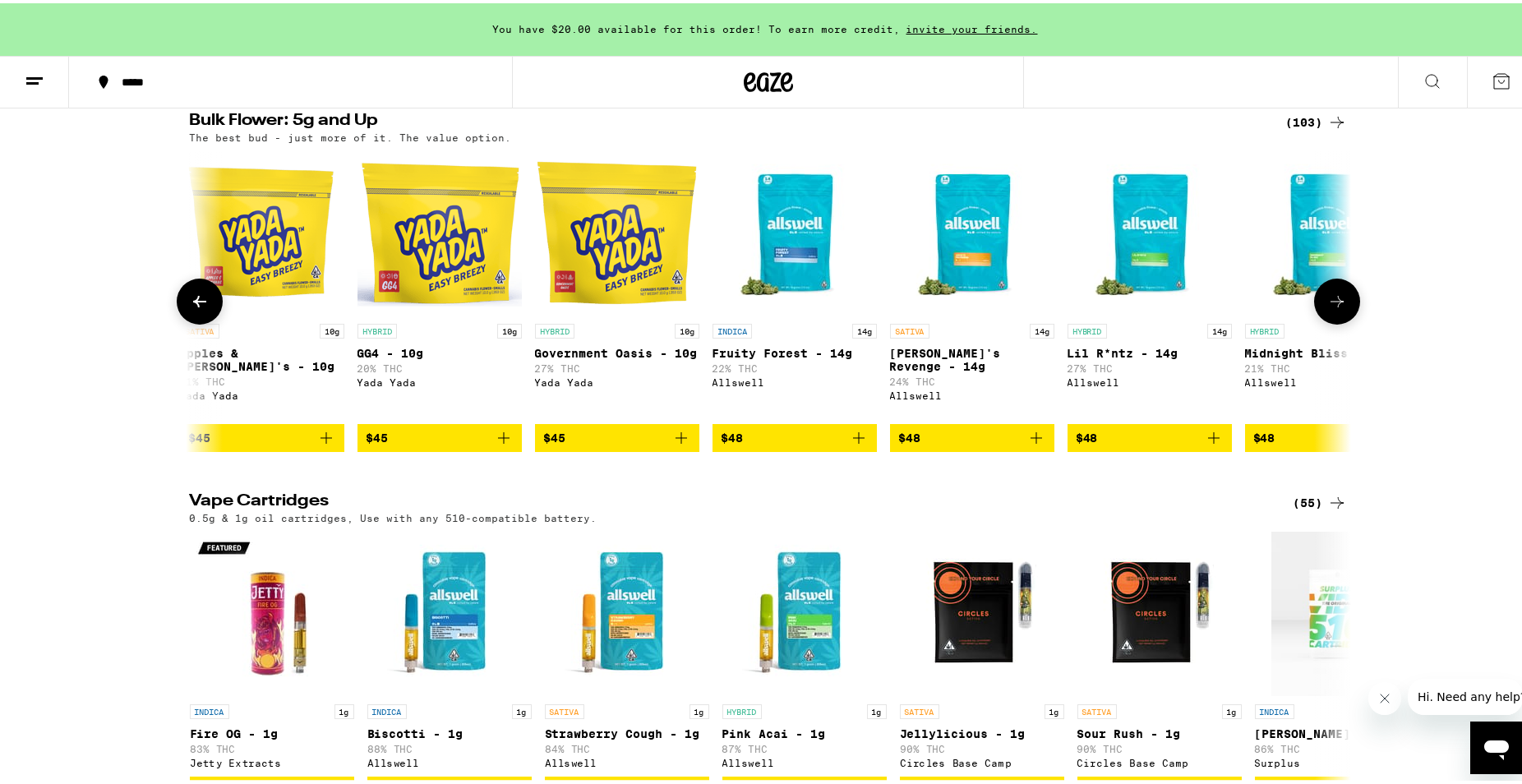
click at [181, 321] on button at bounding box center [199, 299] width 46 height 46
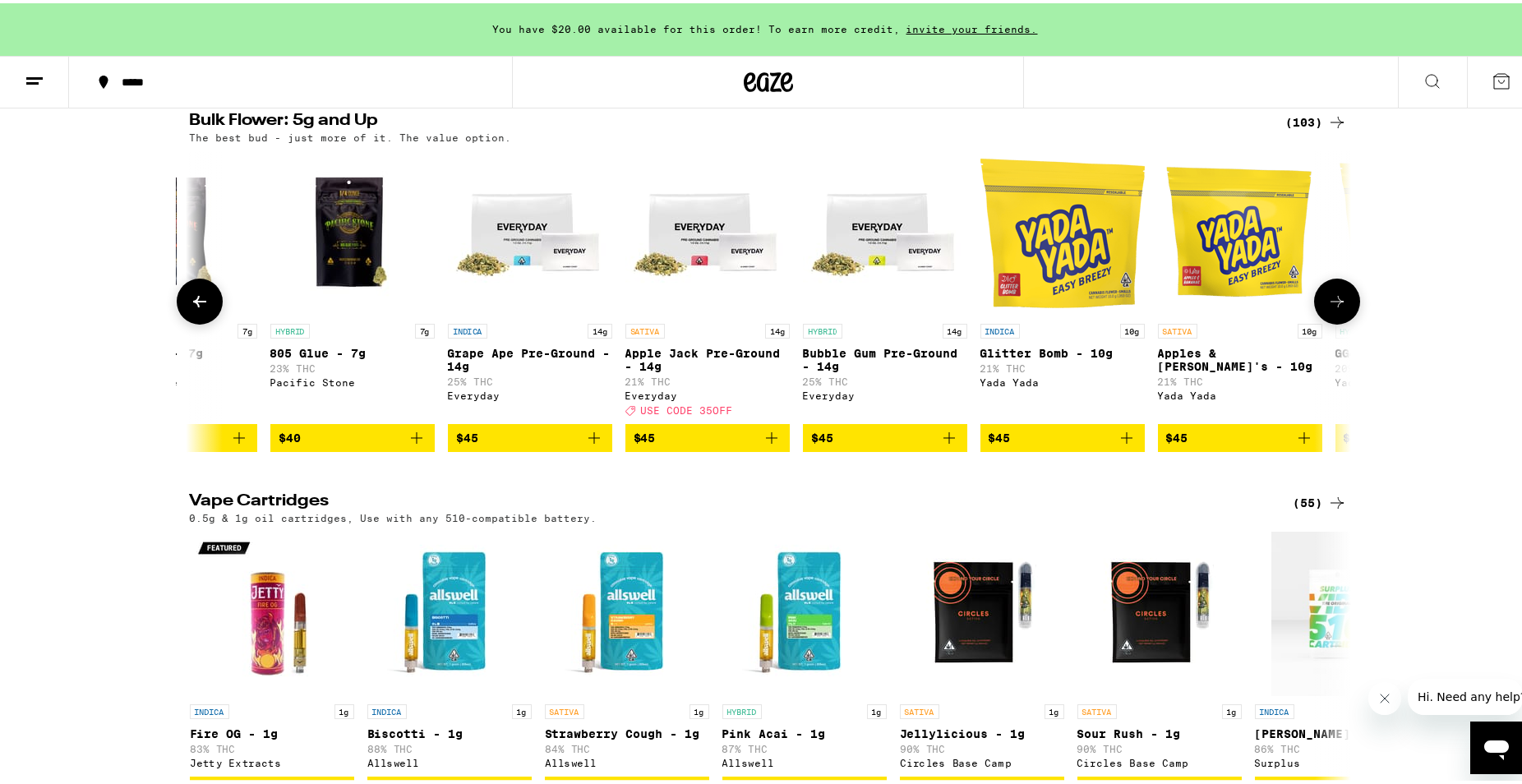
click at [1345, 321] on button at bounding box center [1337, 299] width 46 height 46
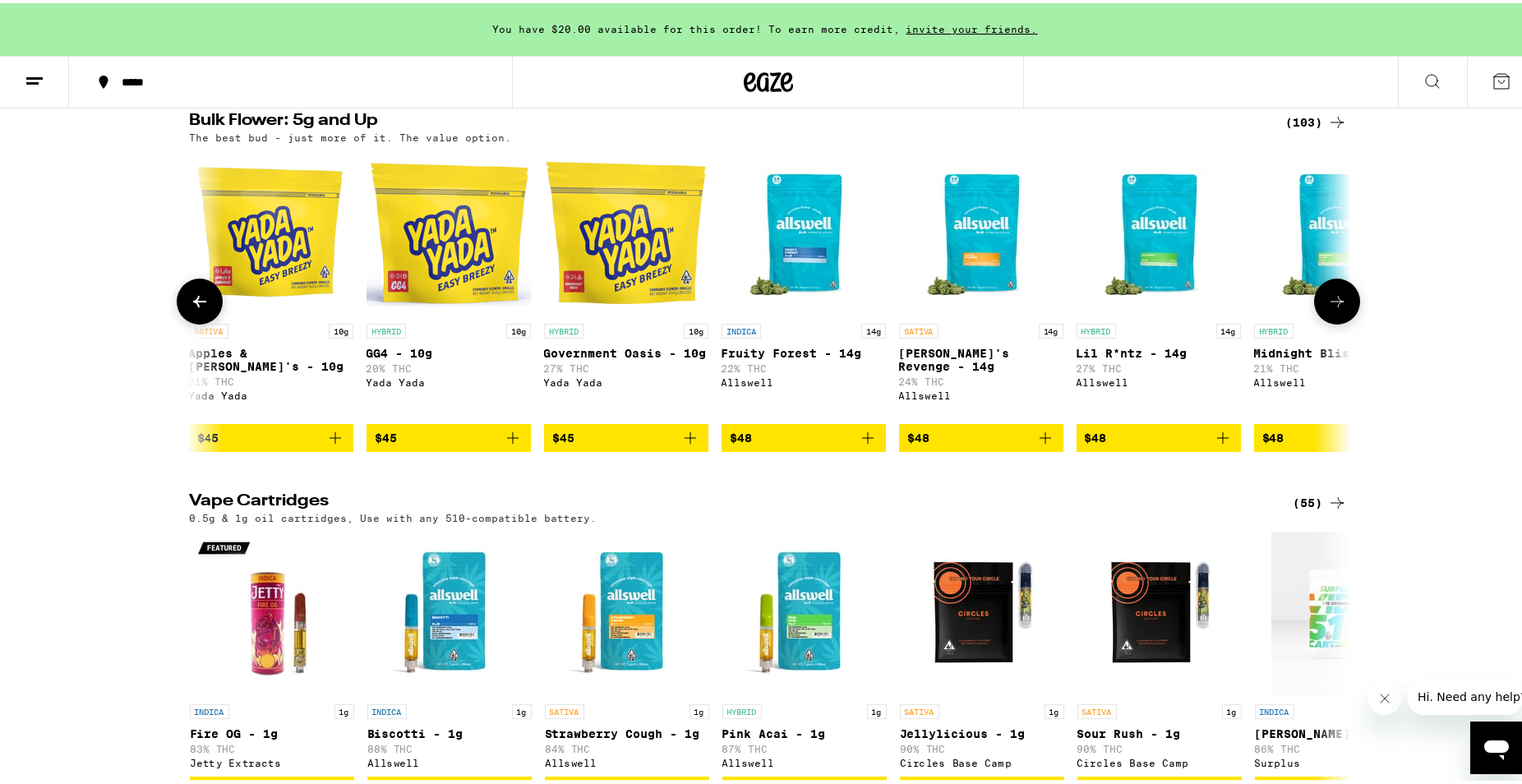
scroll to position [0, 5869]
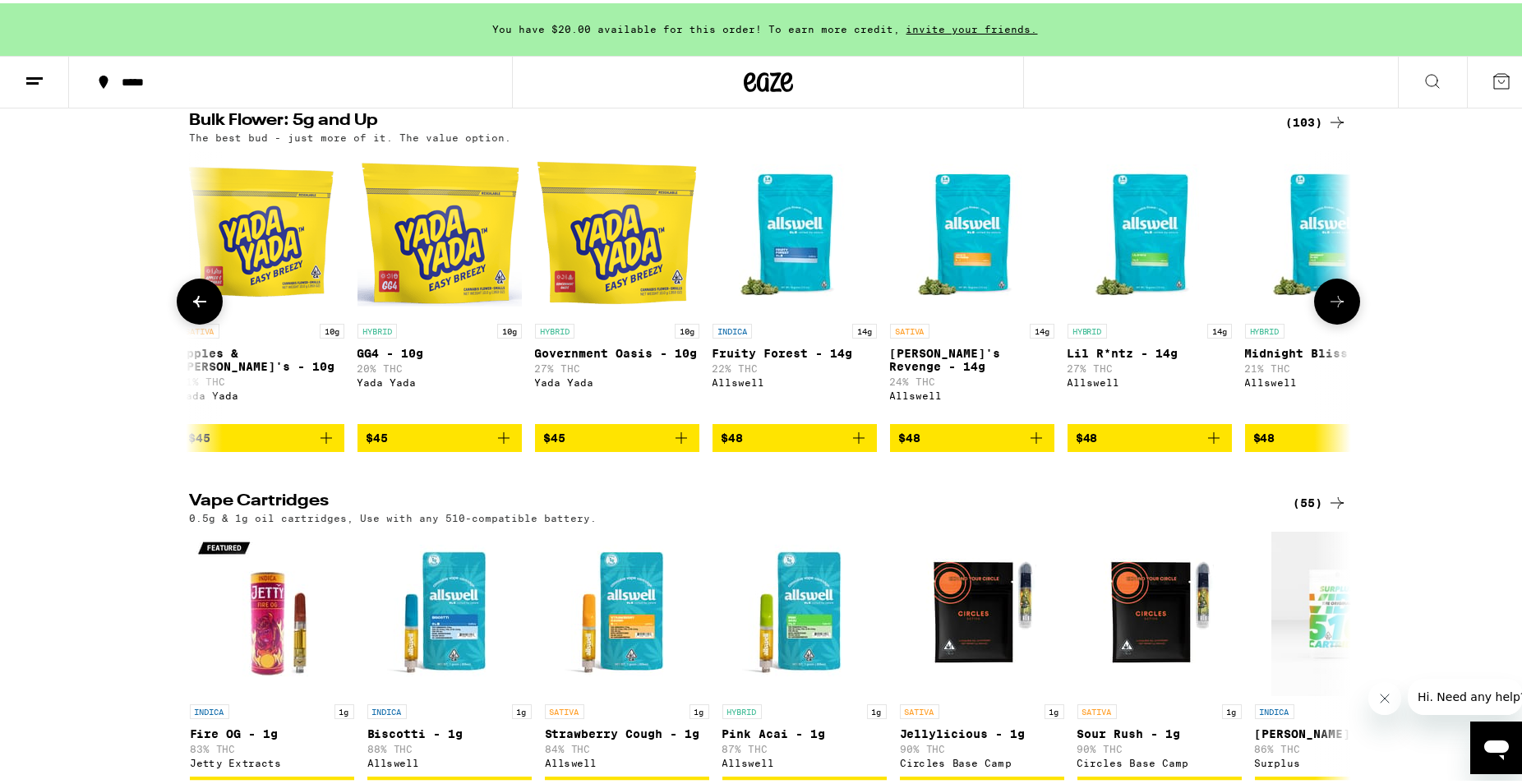
click at [1345, 321] on button at bounding box center [1337, 299] width 46 height 46
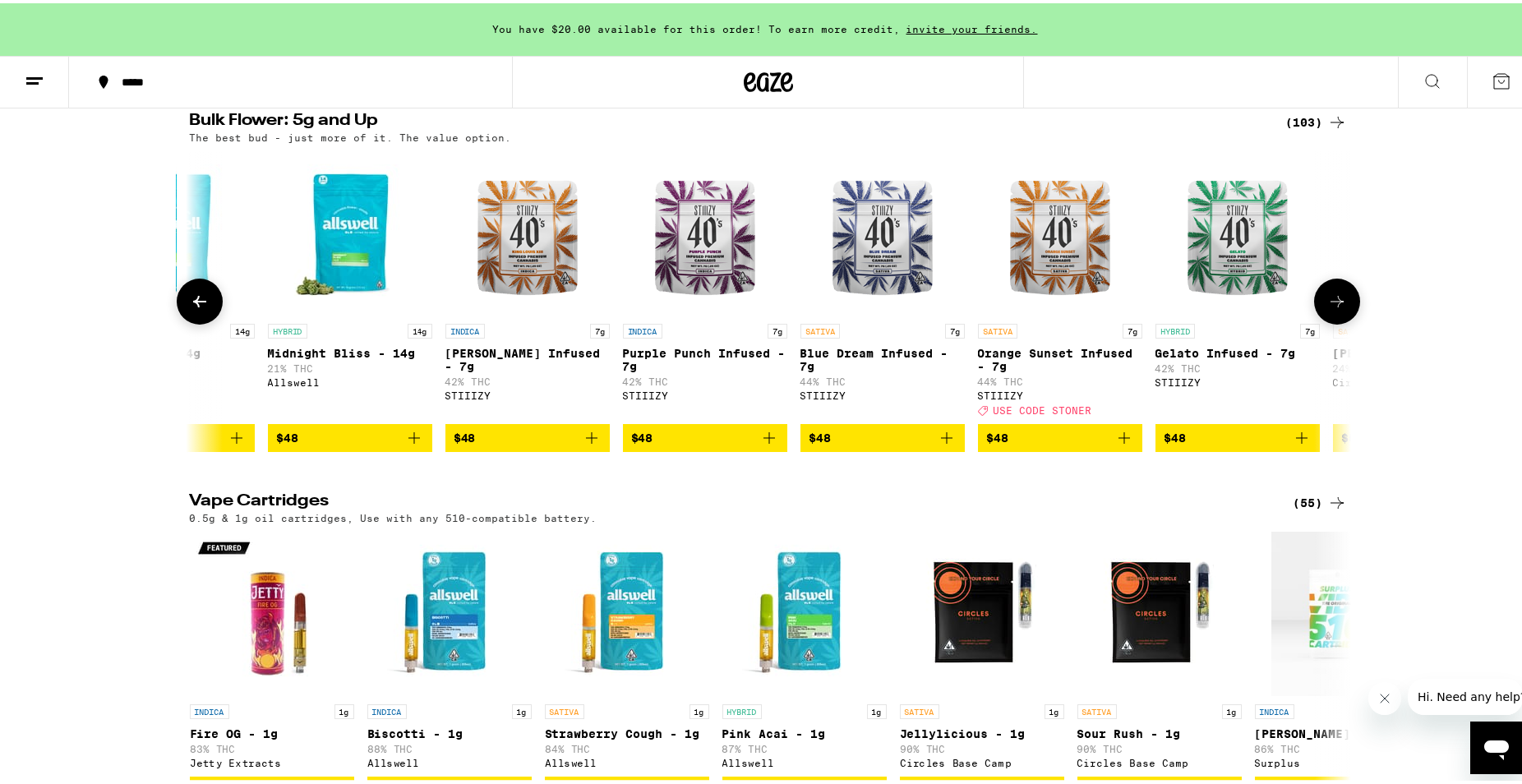
scroll to position [0, 6846]
click at [1345, 321] on button at bounding box center [1337, 299] width 46 height 46
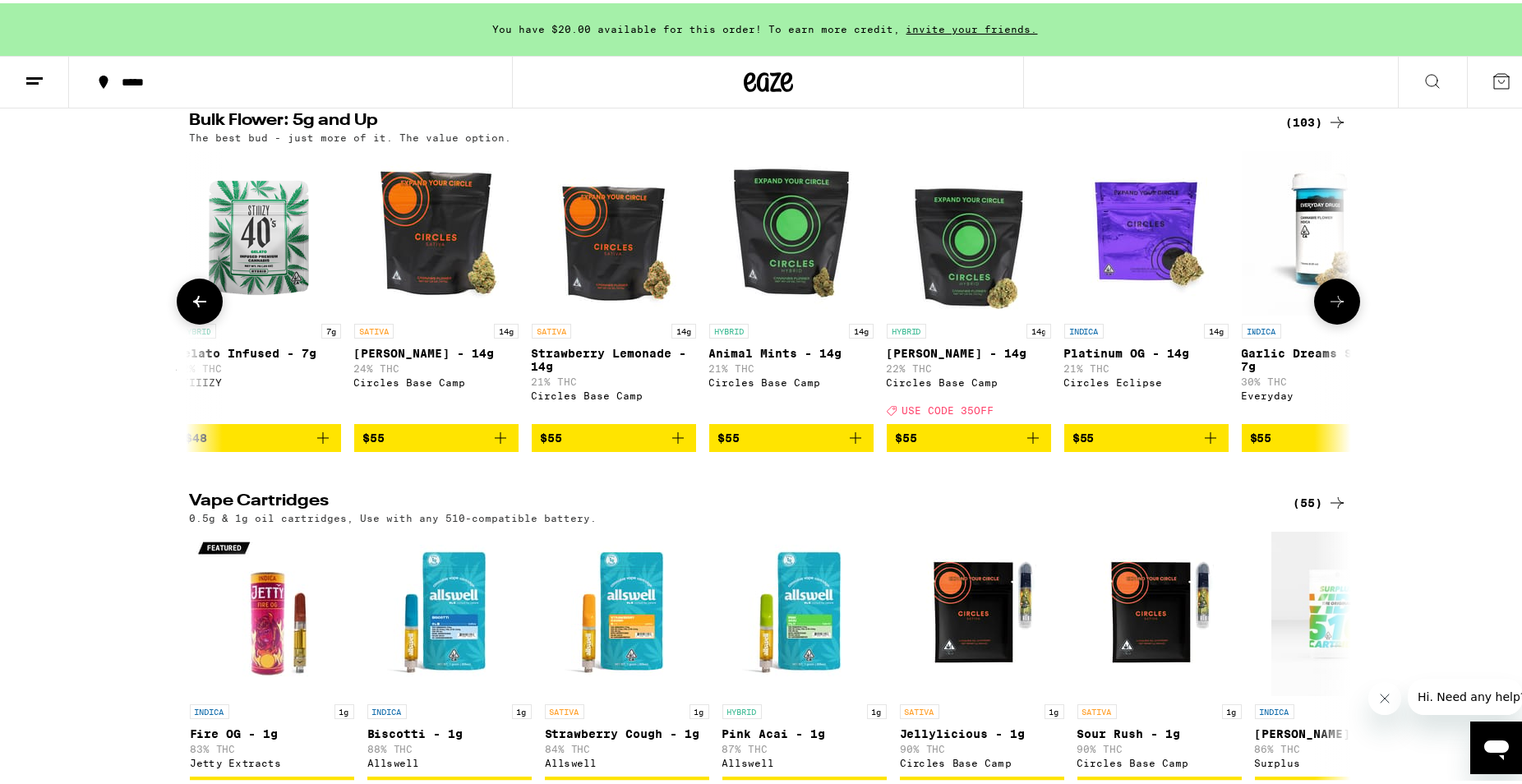
click at [1345, 321] on button at bounding box center [1337, 299] width 46 height 46
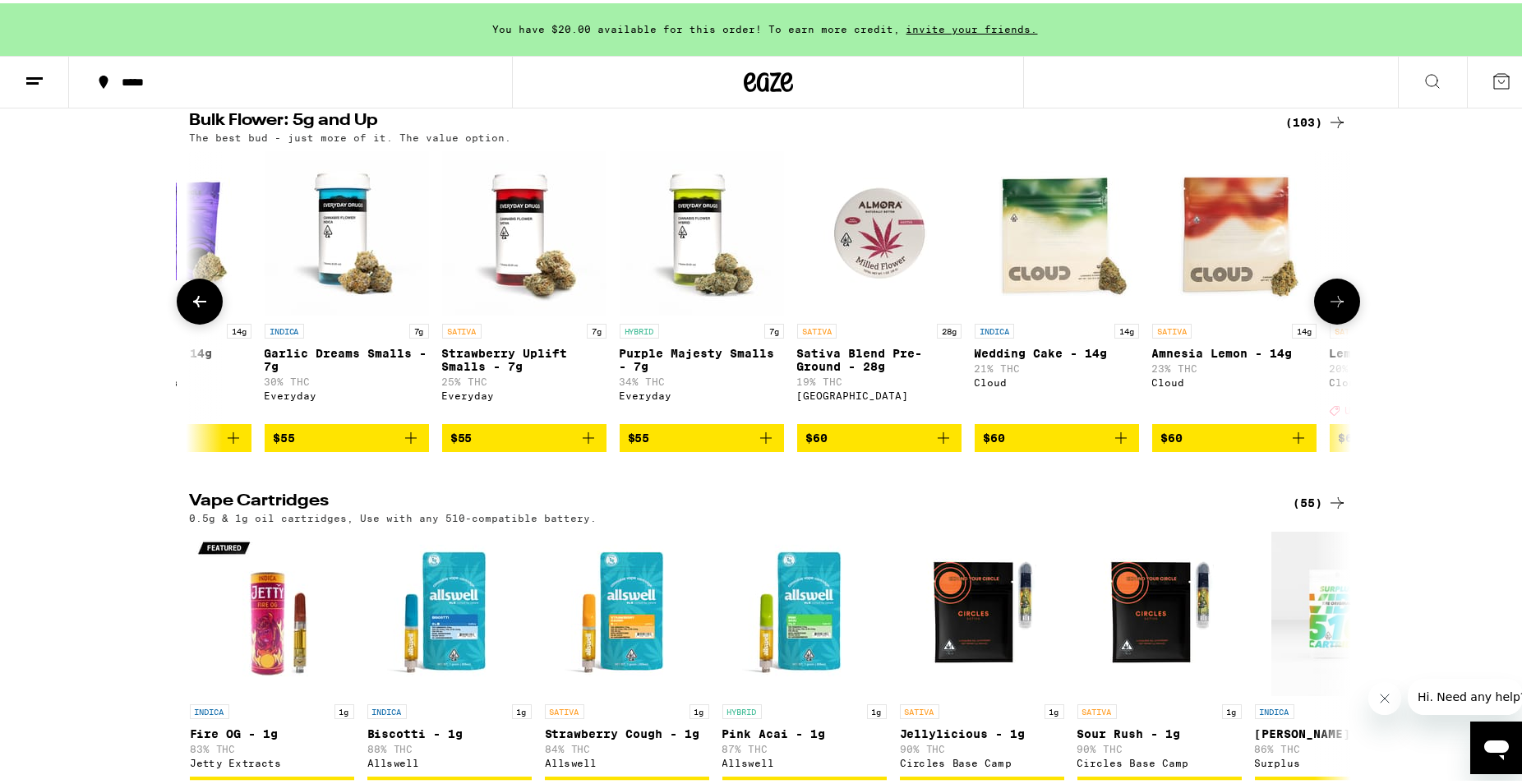
scroll to position [0, 8802]
click at [198, 304] on icon at bounding box center [199, 299] width 13 height 11
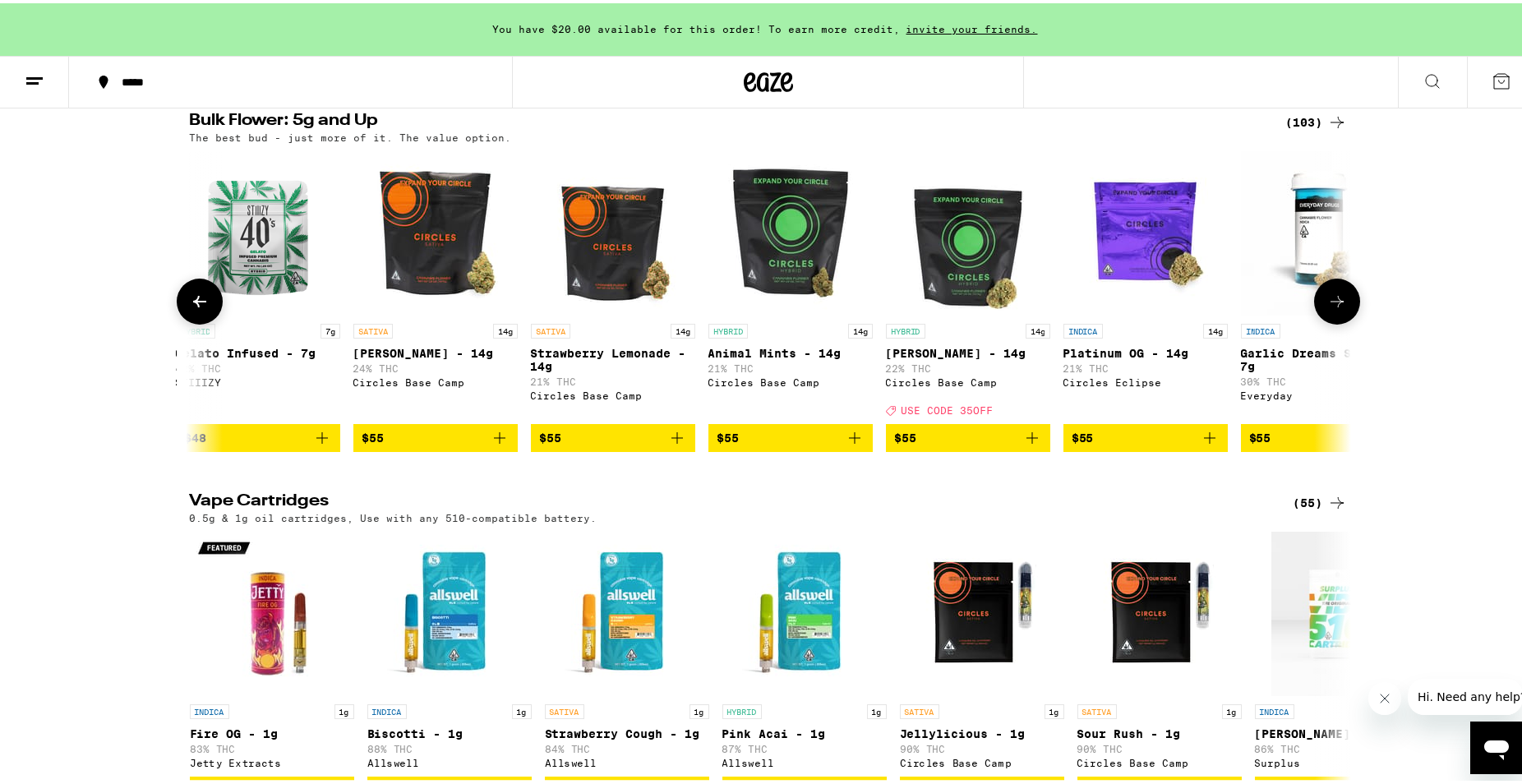
click at [198, 304] on icon at bounding box center [199, 299] width 13 height 11
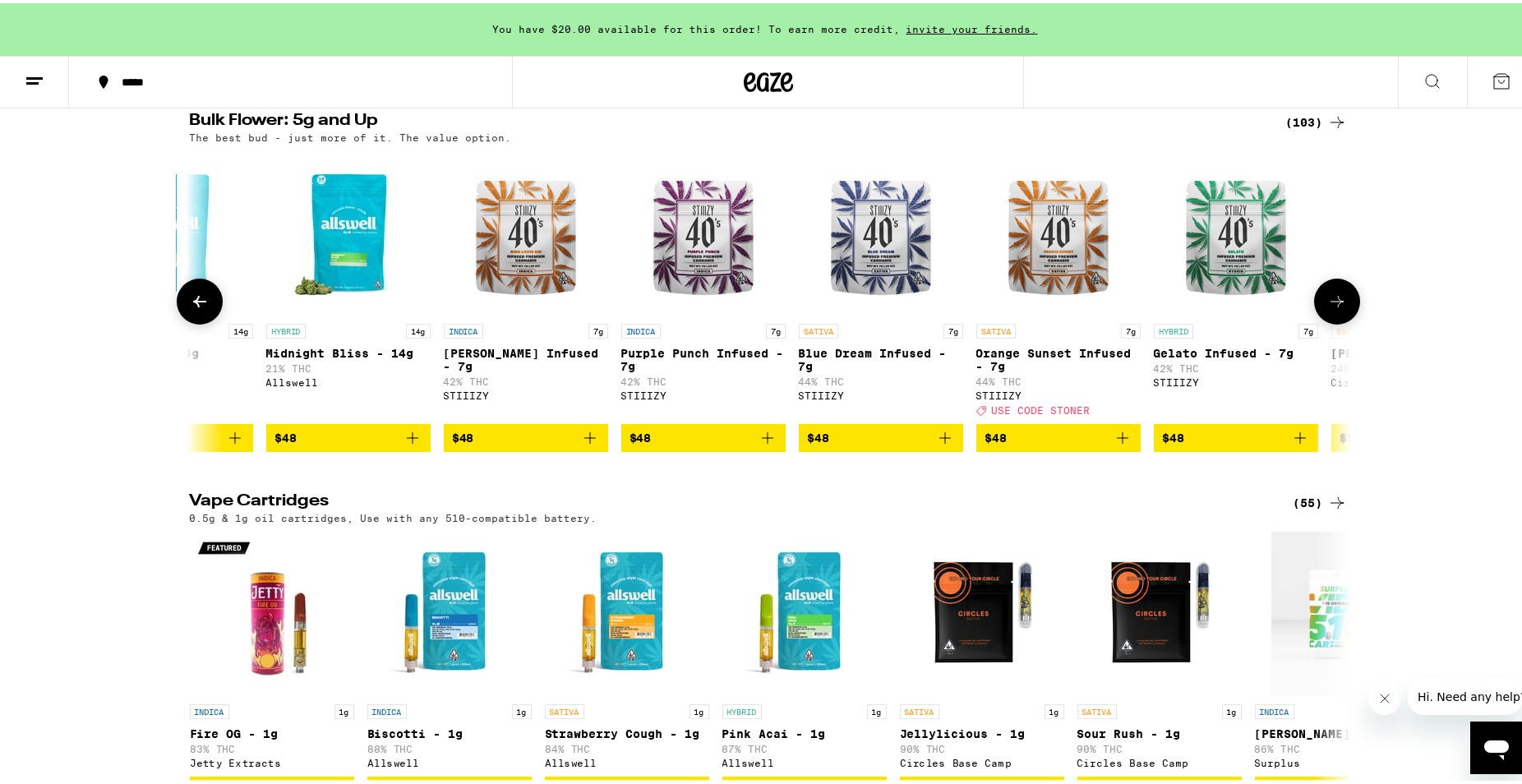
click at [198, 304] on icon at bounding box center [199, 299] width 13 height 11
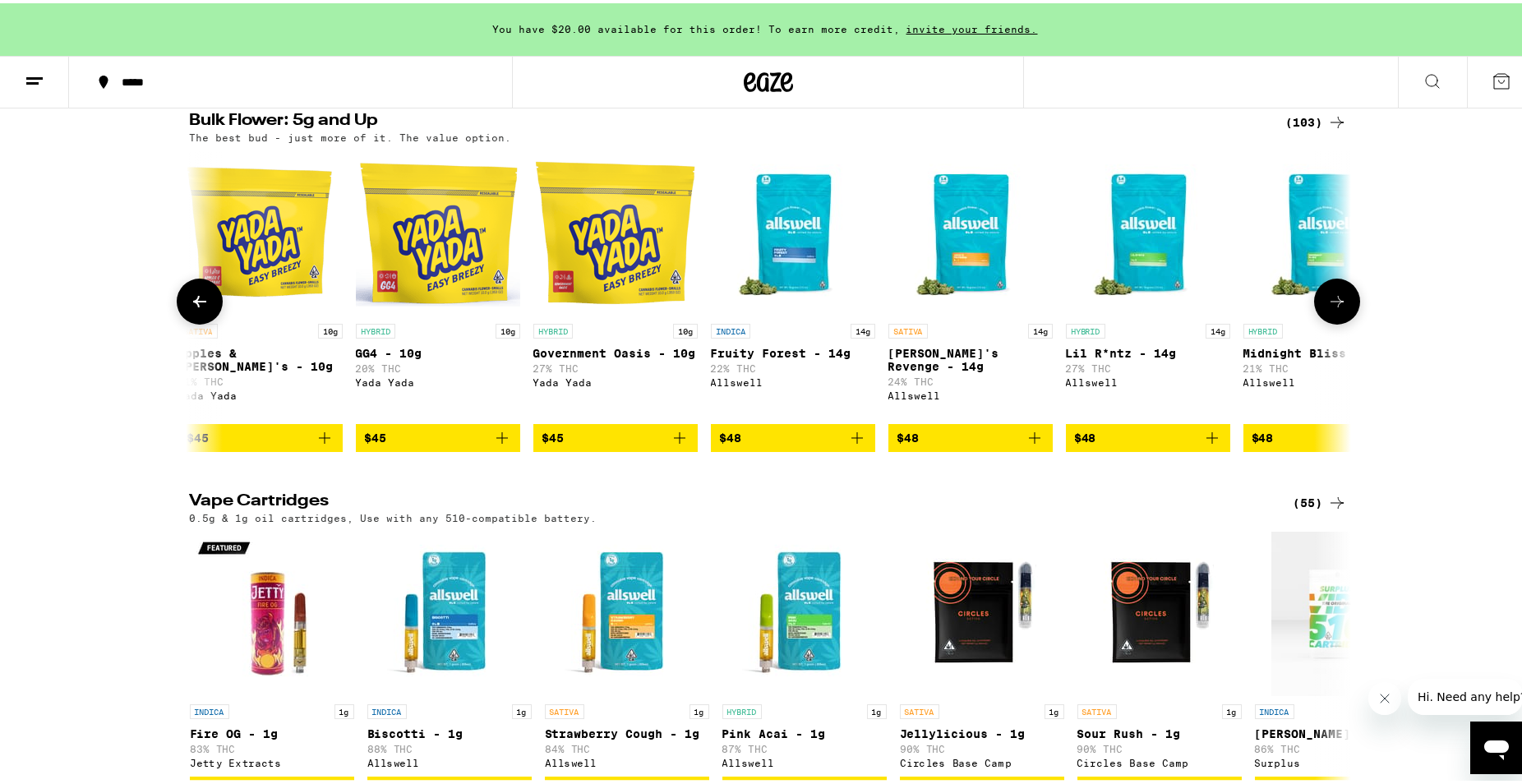
scroll to position [0, 5869]
click at [198, 304] on icon at bounding box center [199, 299] width 13 height 11
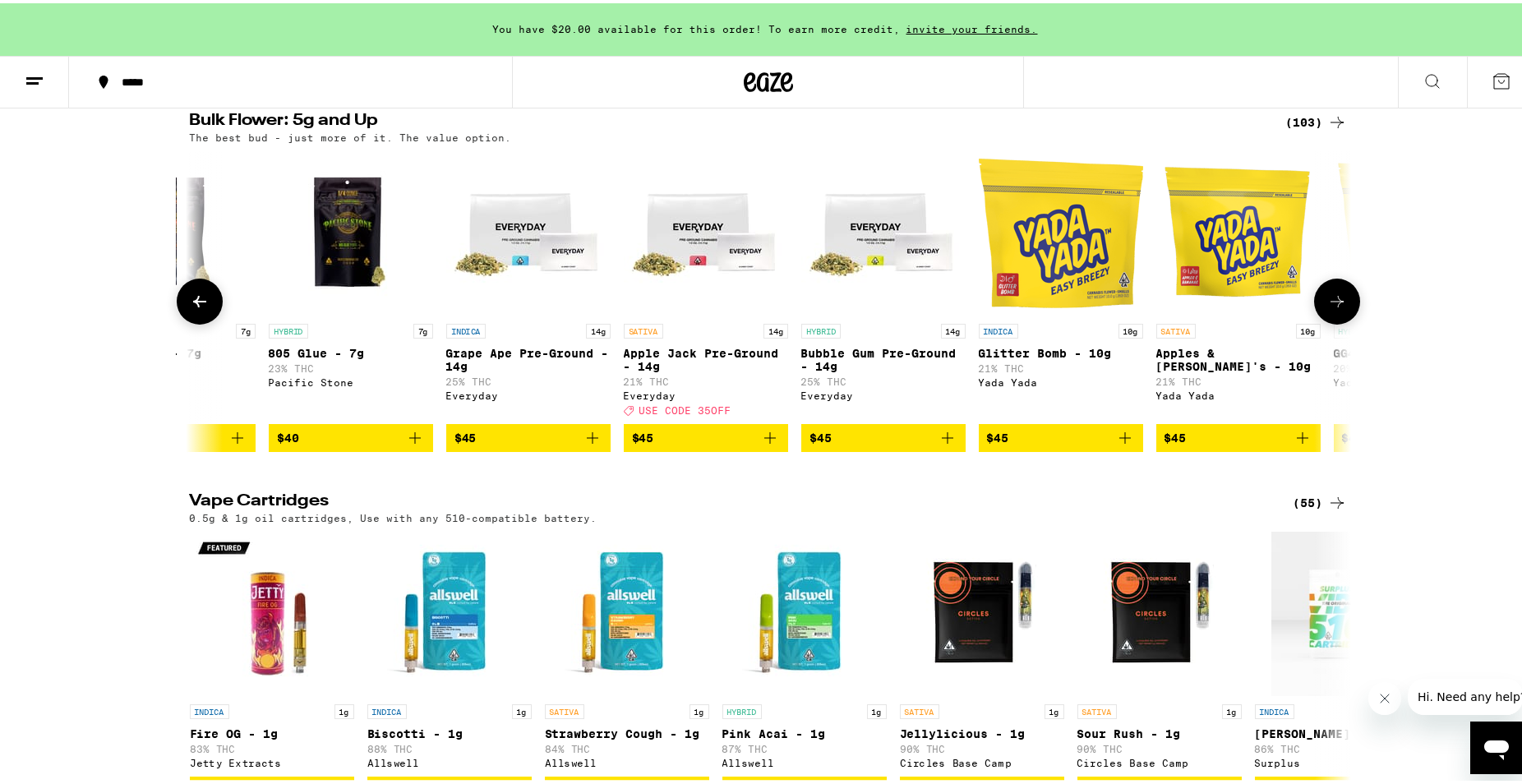
scroll to position [0, 4890]
click at [1441, 281] on div "Bulk Flower: 5g and Up (103) The best bud - just more of it. The value option. …" at bounding box center [768, 279] width 1536 height 340
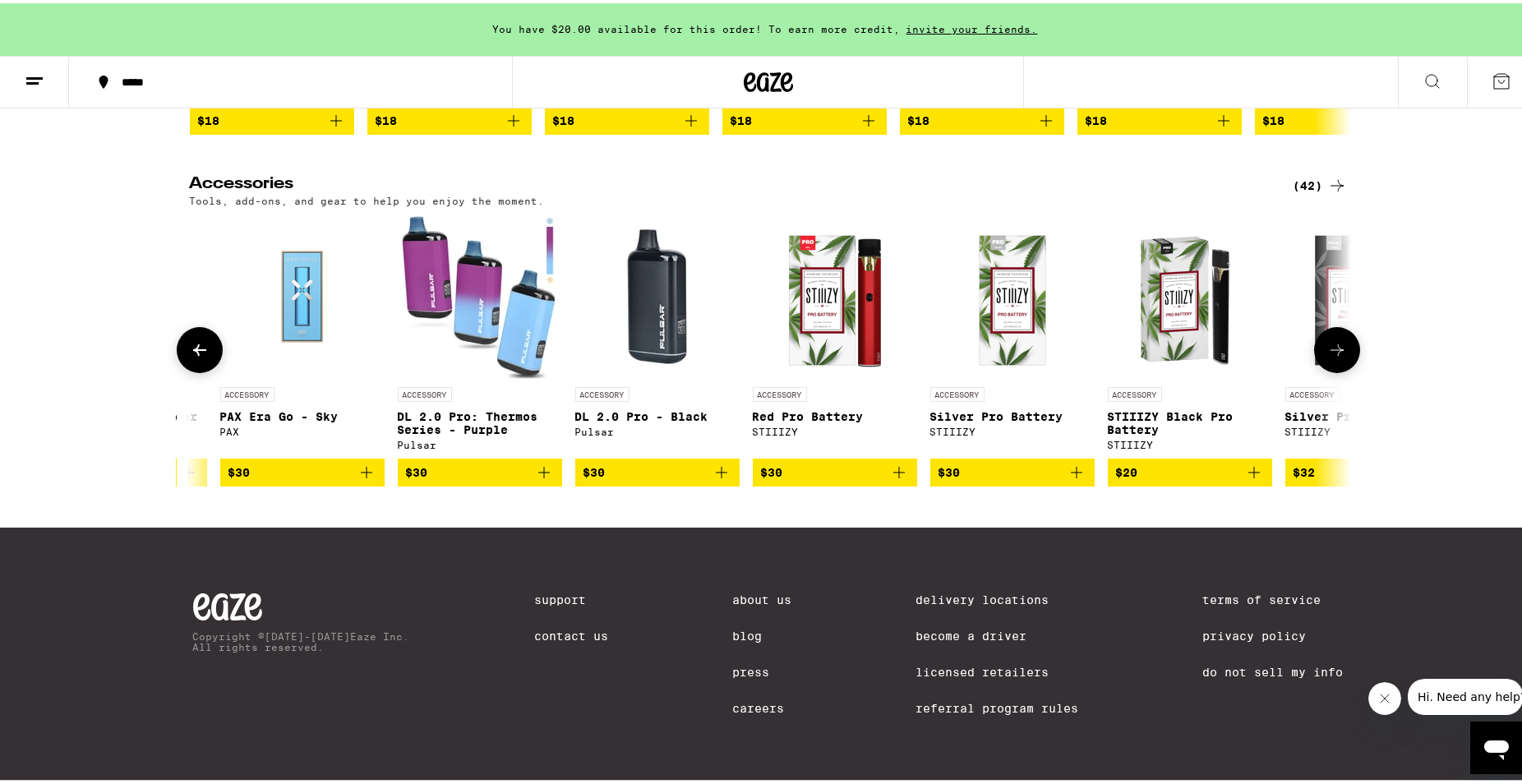
scroll to position [0, 6299]
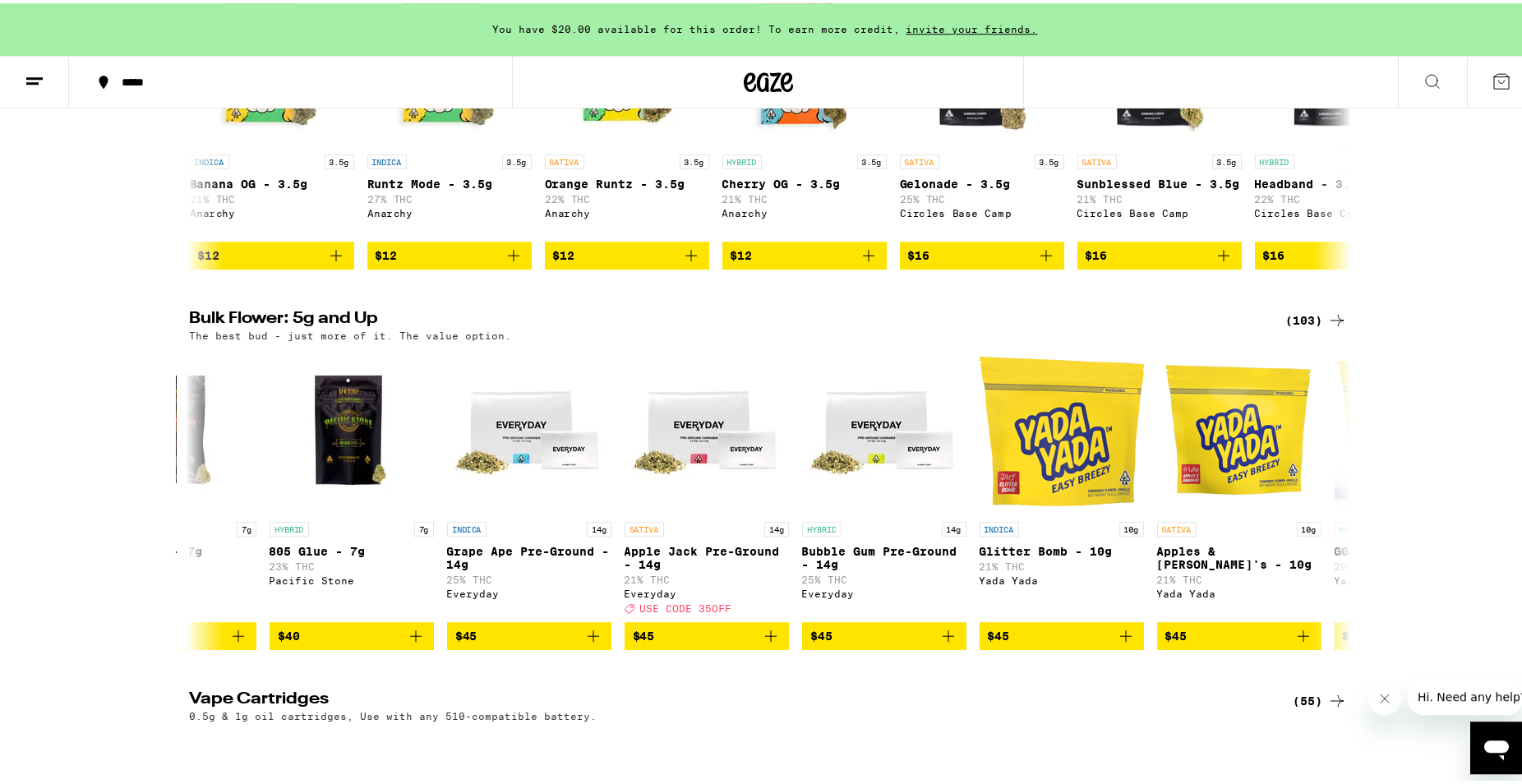
drag, startPoint x: 1473, startPoint y: 429, endPoint x: 1467, endPoint y: 134, distance: 295.1
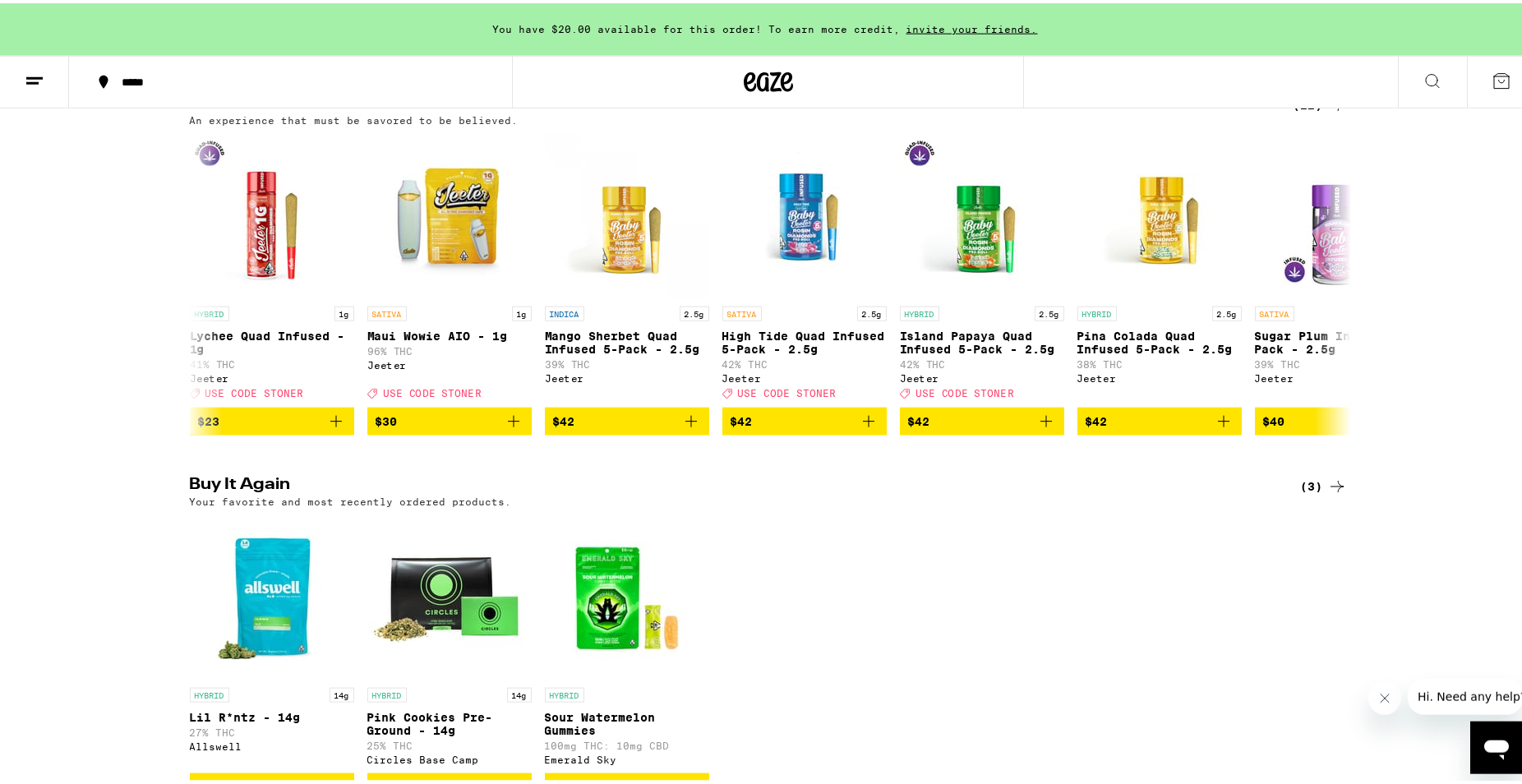
scroll to position [0, 0]
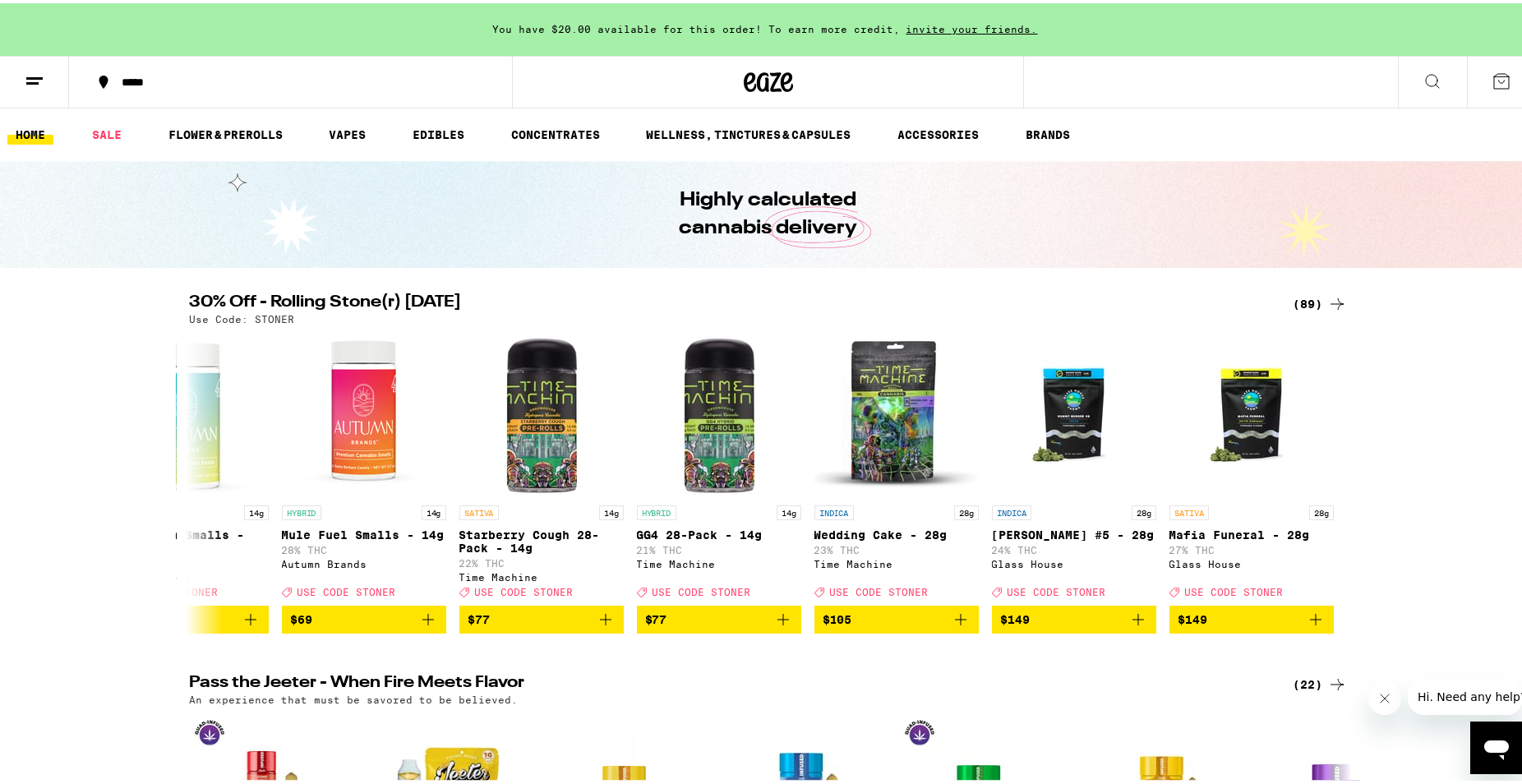
drag, startPoint x: 1485, startPoint y: 412, endPoint x: 1448, endPoint y: 134, distance: 280.5
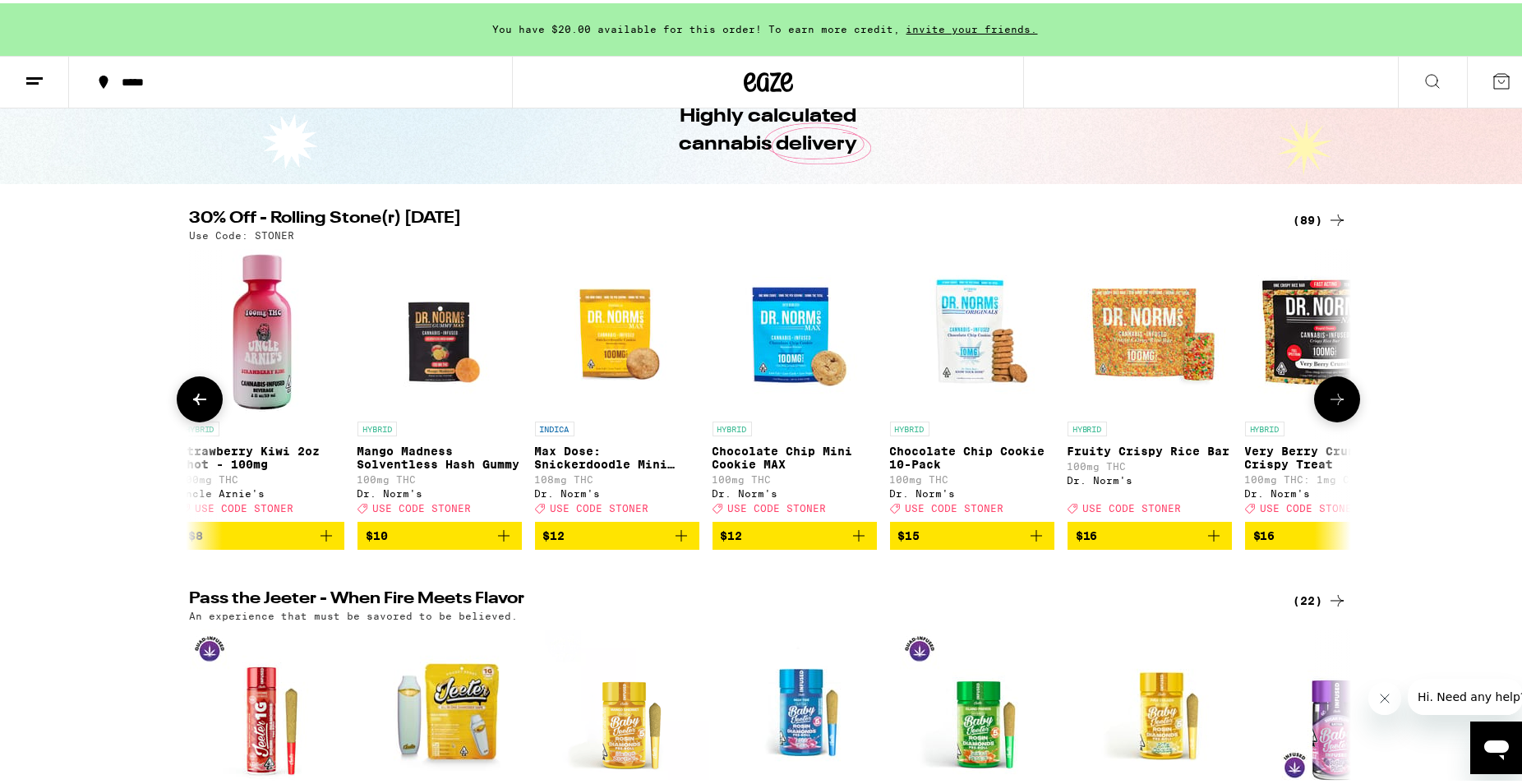
scroll to position [0, 1496]
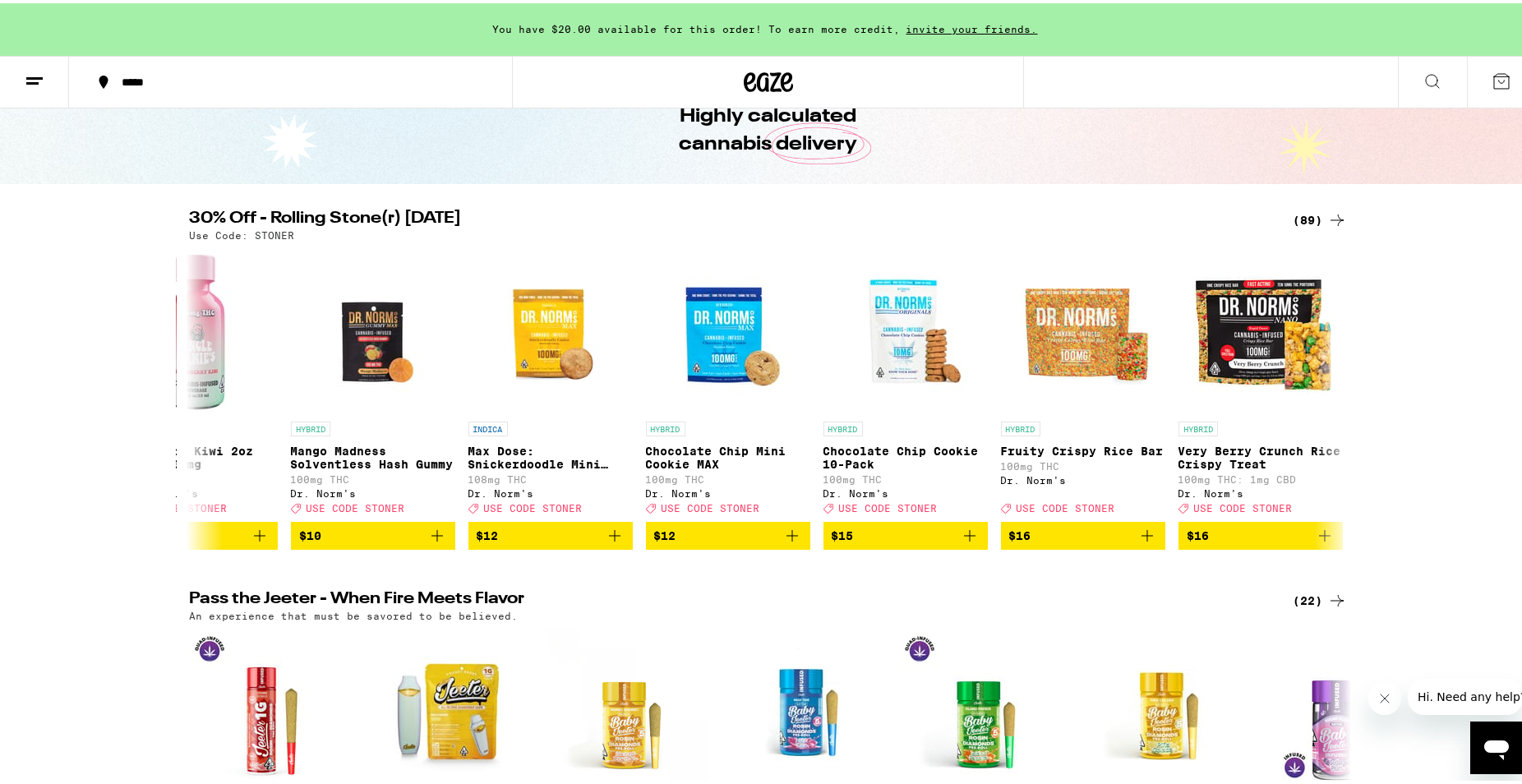
click at [1306, 215] on div "(89)" at bounding box center [1321, 217] width 53 height 20
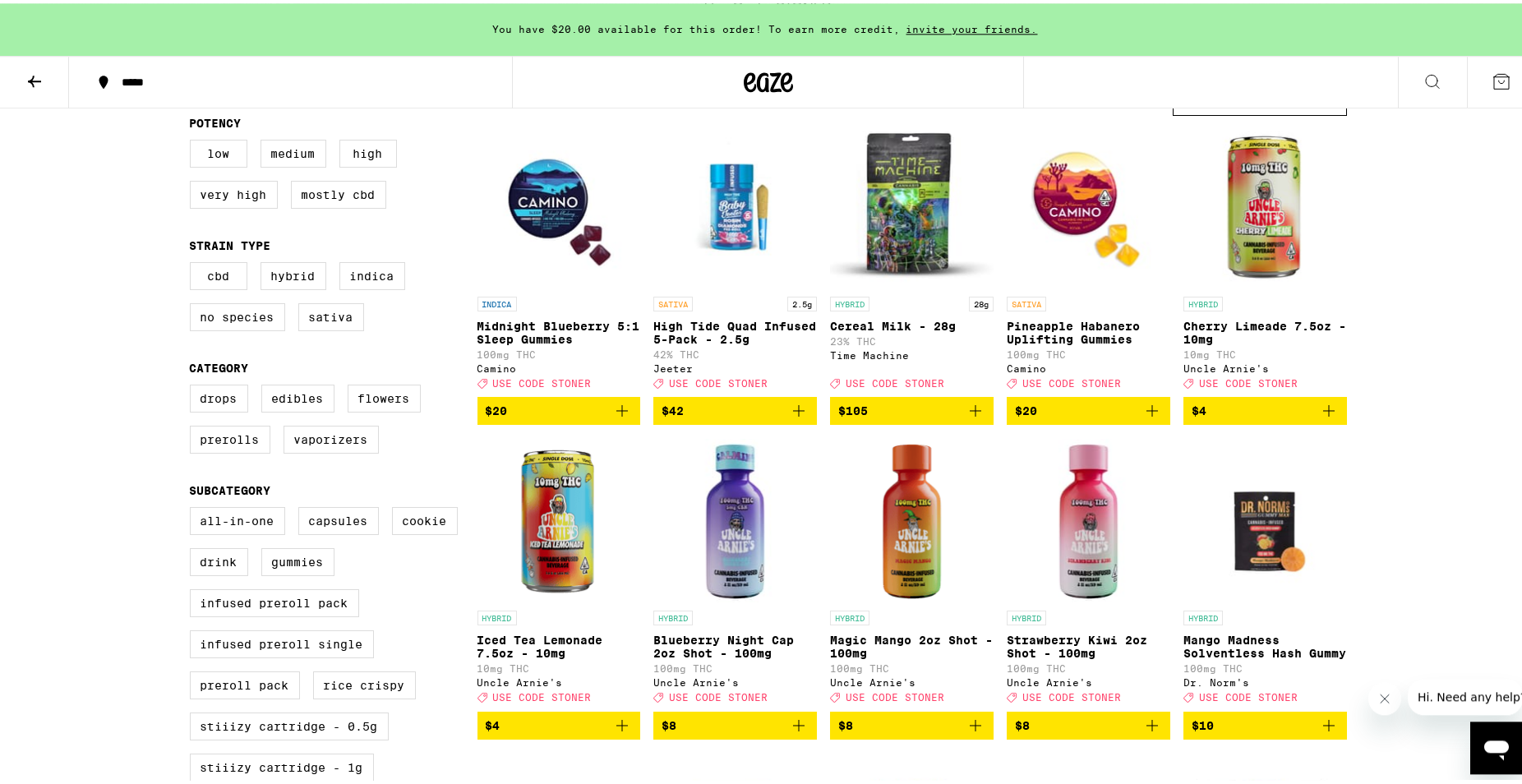
scroll to position [168, 0]
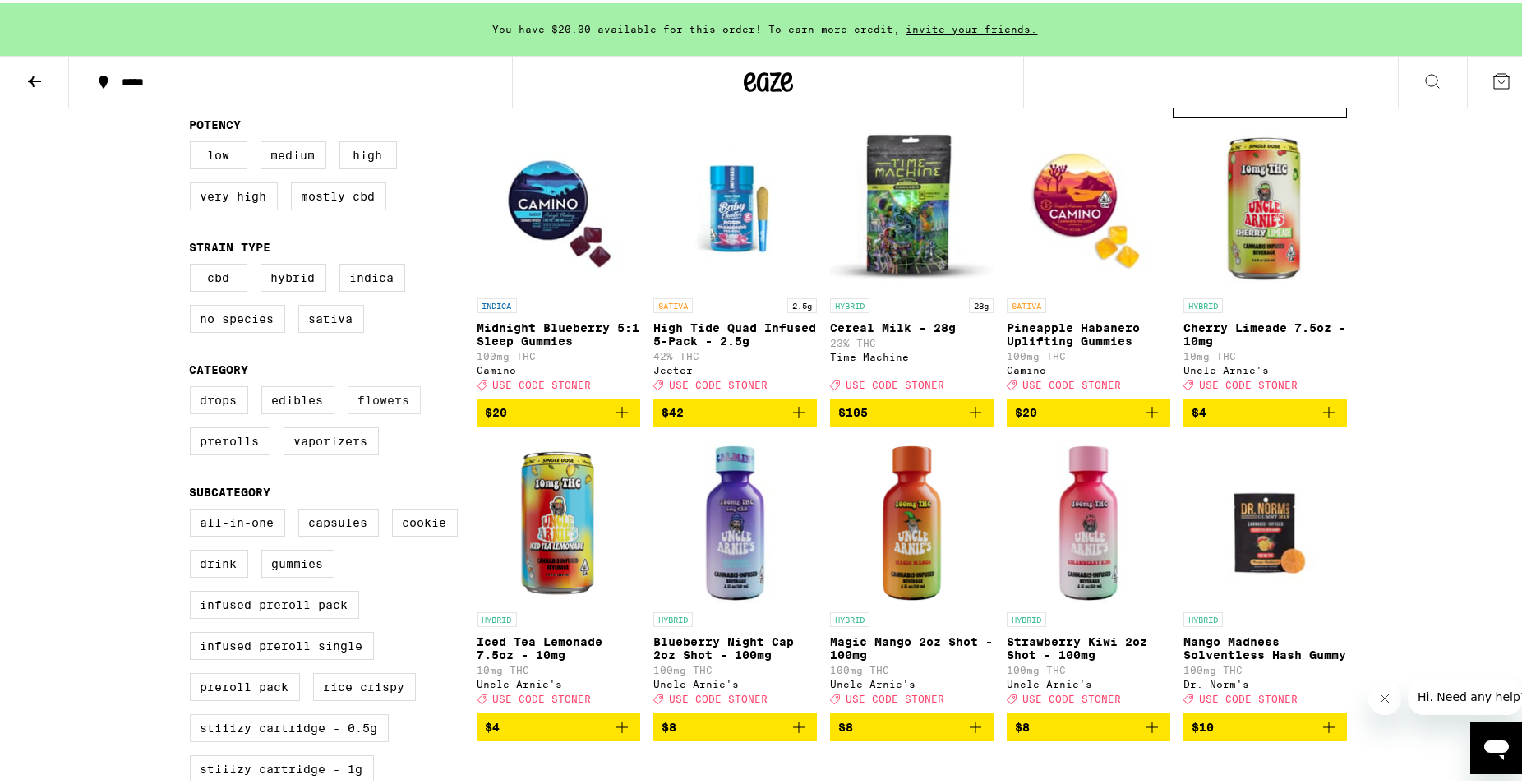
click at [365, 400] on label "Flowers" at bounding box center [384, 396] width 73 height 28
click at [194, 386] on input "Flowers" at bounding box center [193, 385] width 1 height 1
checkbox input "true"
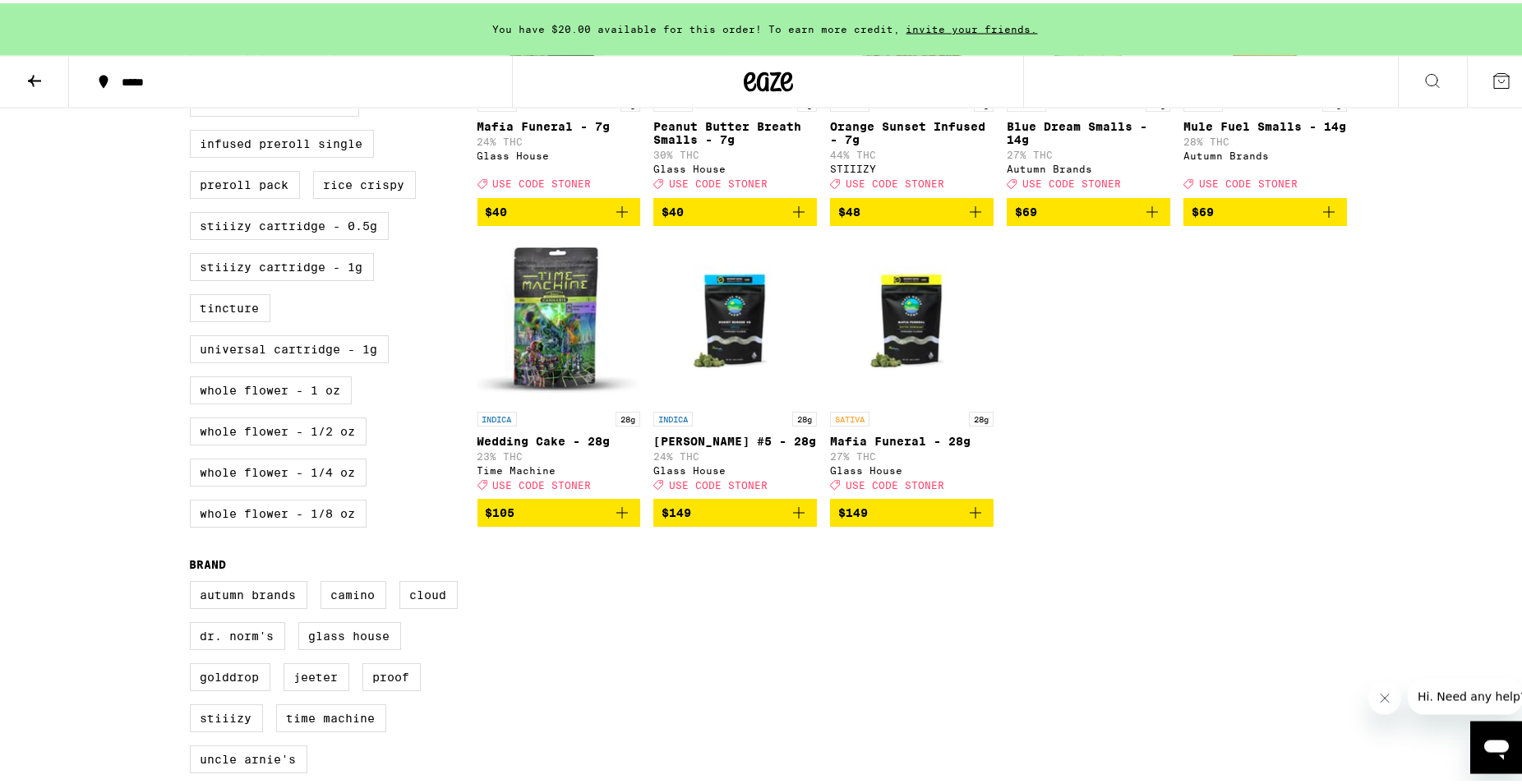
scroll to position [671, 0]
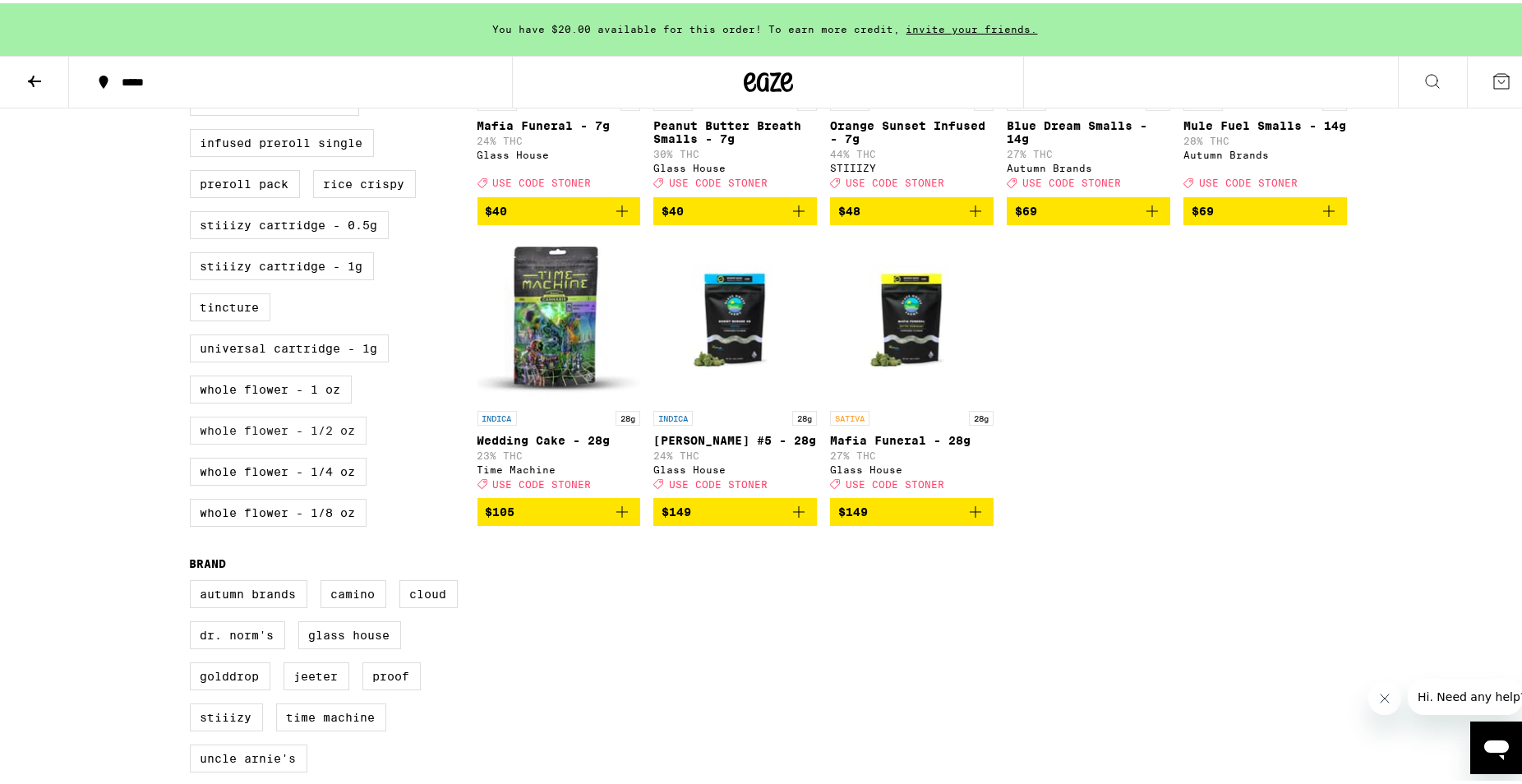
click at [311, 442] on label "Whole Flower - 1/2 oz" at bounding box center [278, 426] width 177 height 28
click at [194, 6] on input "Whole Flower - 1/2 oz" at bounding box center [193, 5] width 1 height 1
checkbox input "true"
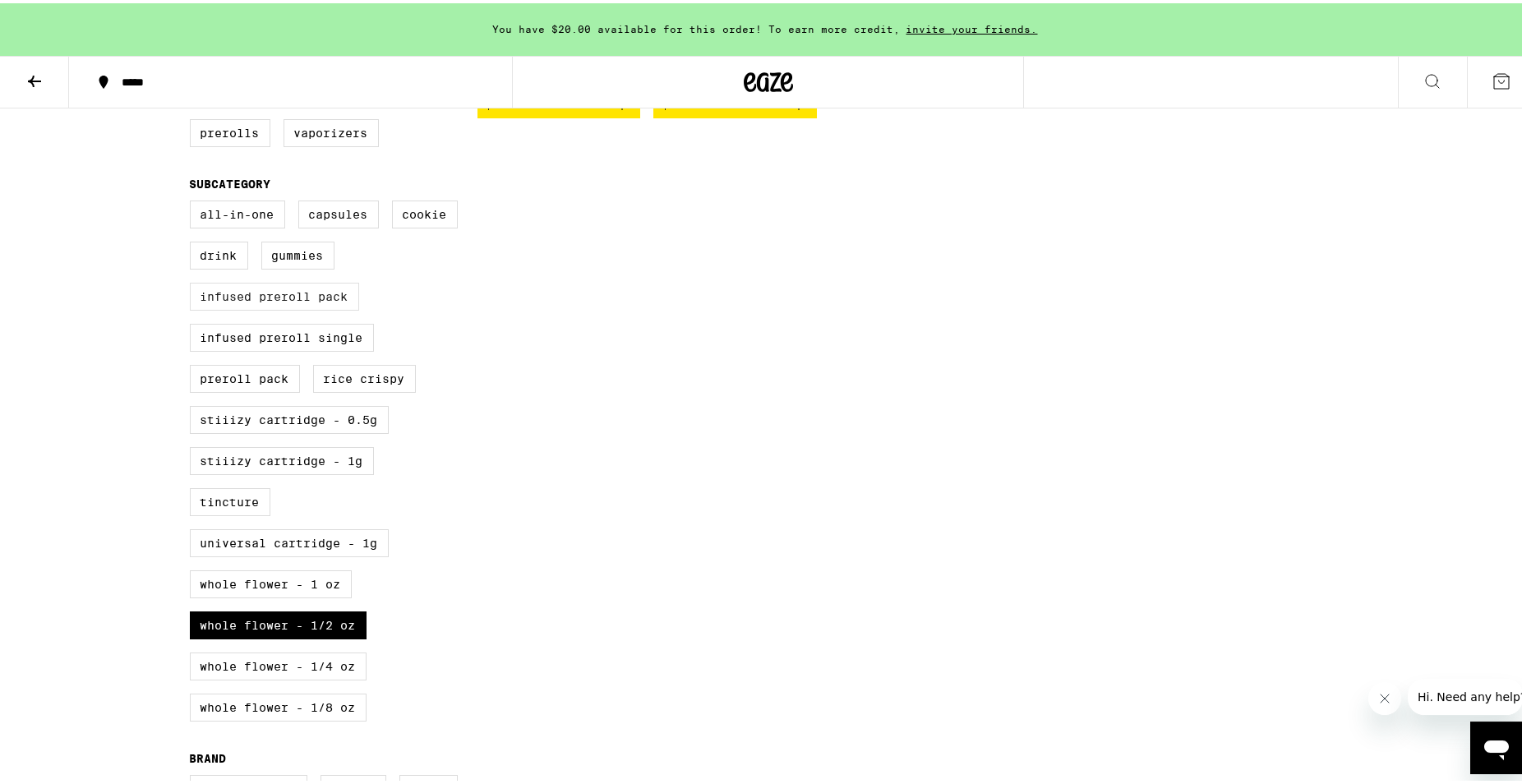
scroll to position [503, 0]
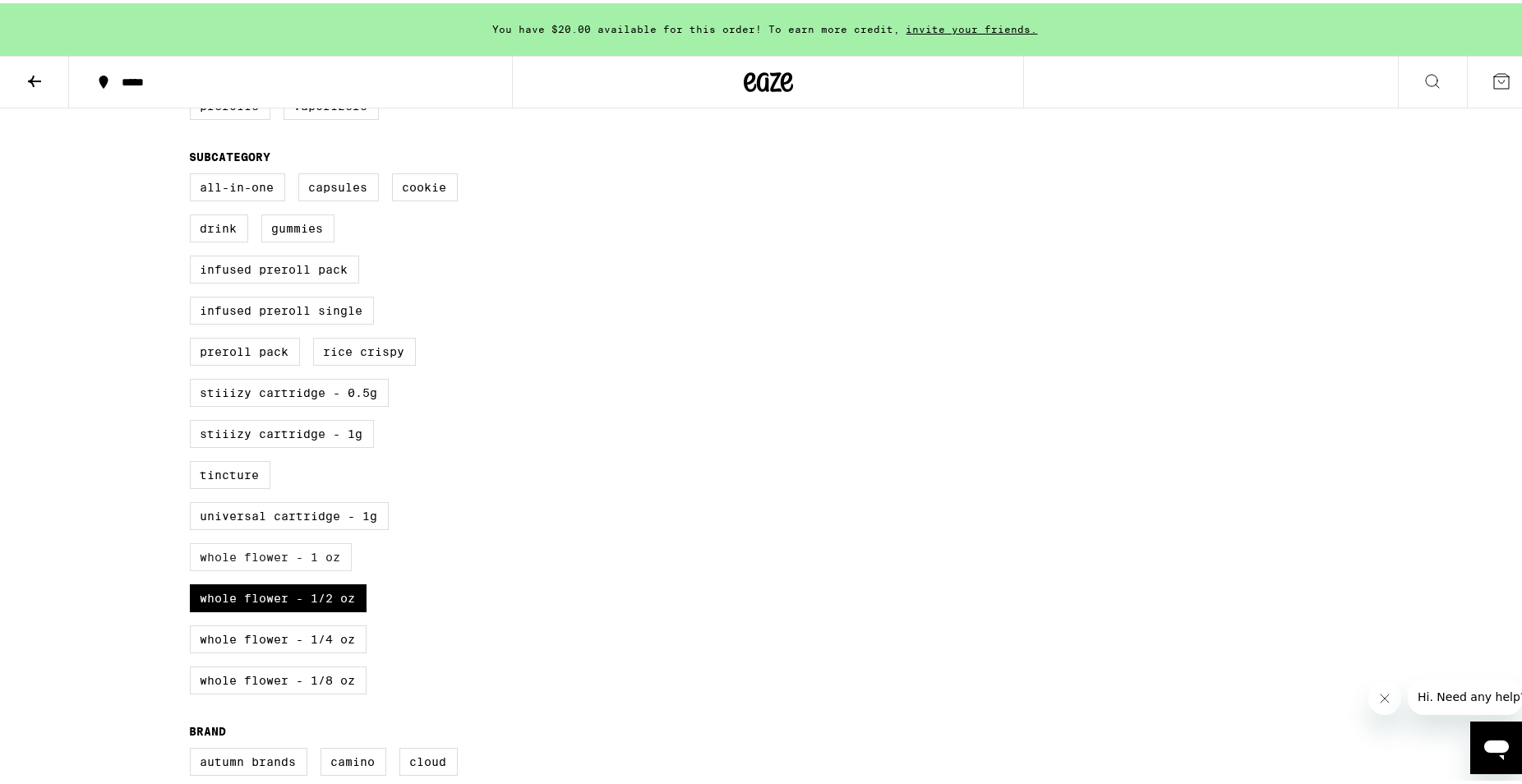
click at [317, 567] on label "Whole Flower - 1 oz" at bounding box center [271, 553] width 162 height 28
click at [194, 174] on input "Whole Flower - 1 oz" at bounding box center [193, 173] width 1 height 1
checkbox input "true"
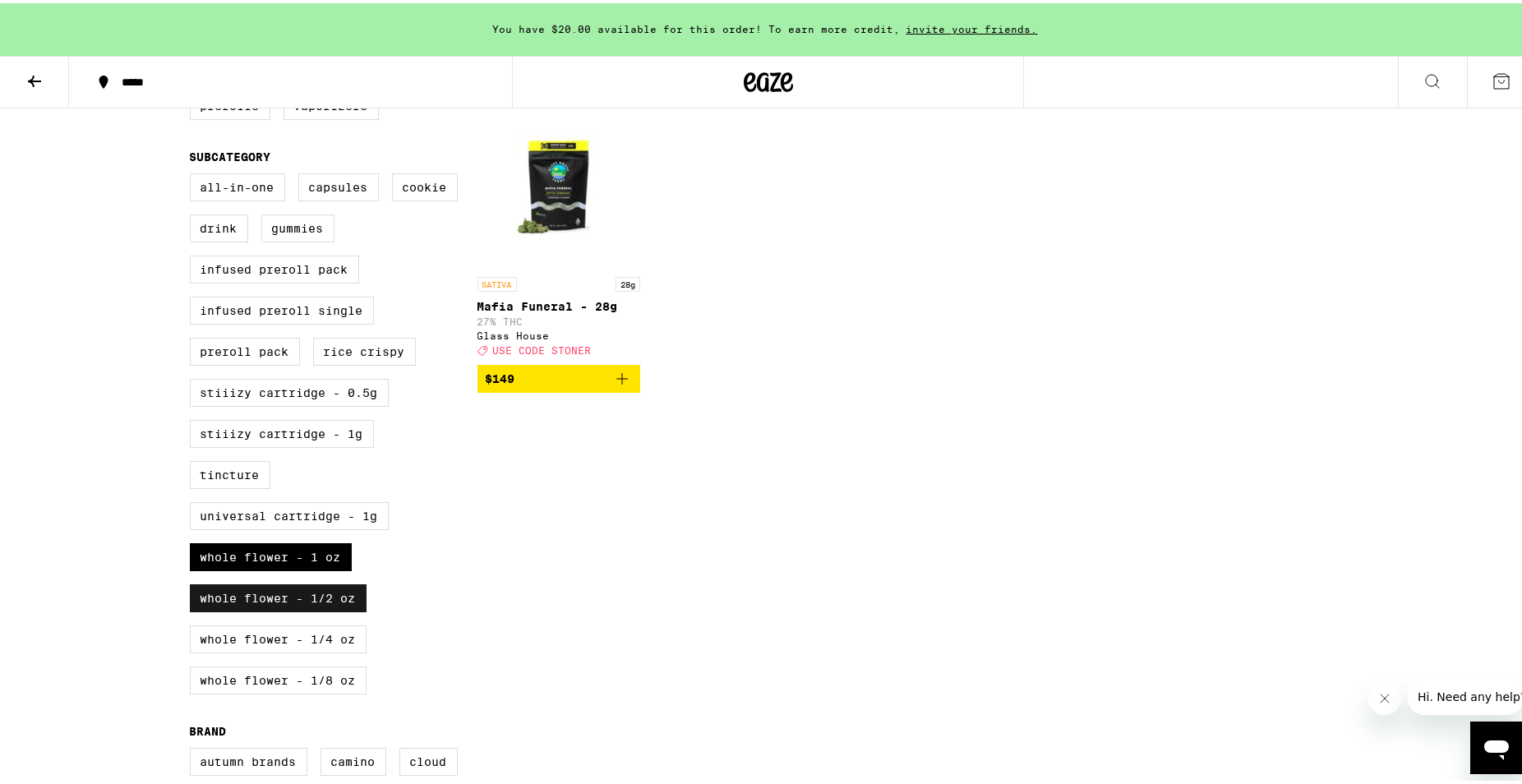
click at [324, 609] on label "Whole Flower - 1/2 oz" at bounding box center [278, 594] width 177 height 28
click at [194, 174] on input "Whole Flower - 1/2 oz" at bounding box center [193, 173] width 1 height 1
checkbox input "false"
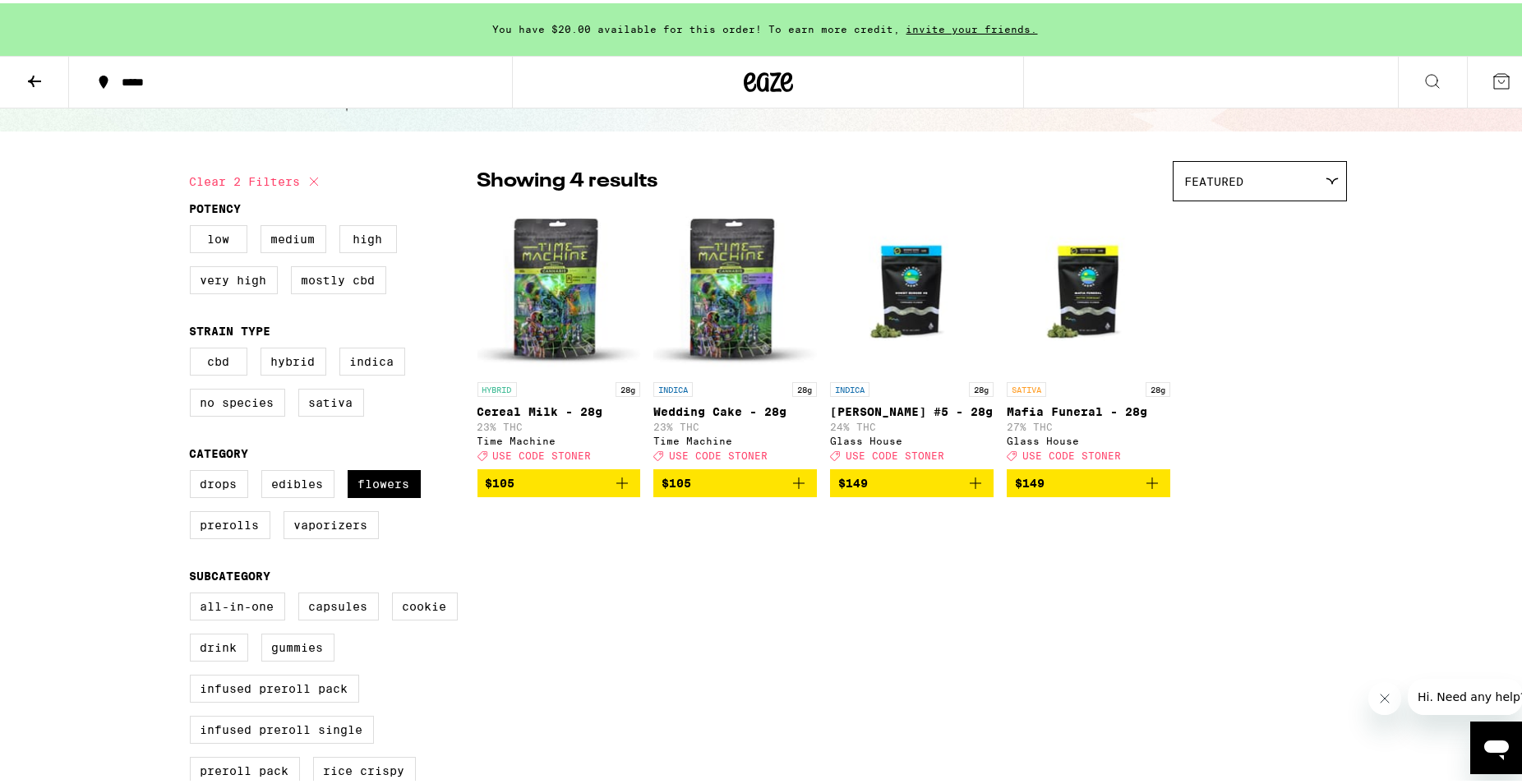
scroll to position [587, 0]
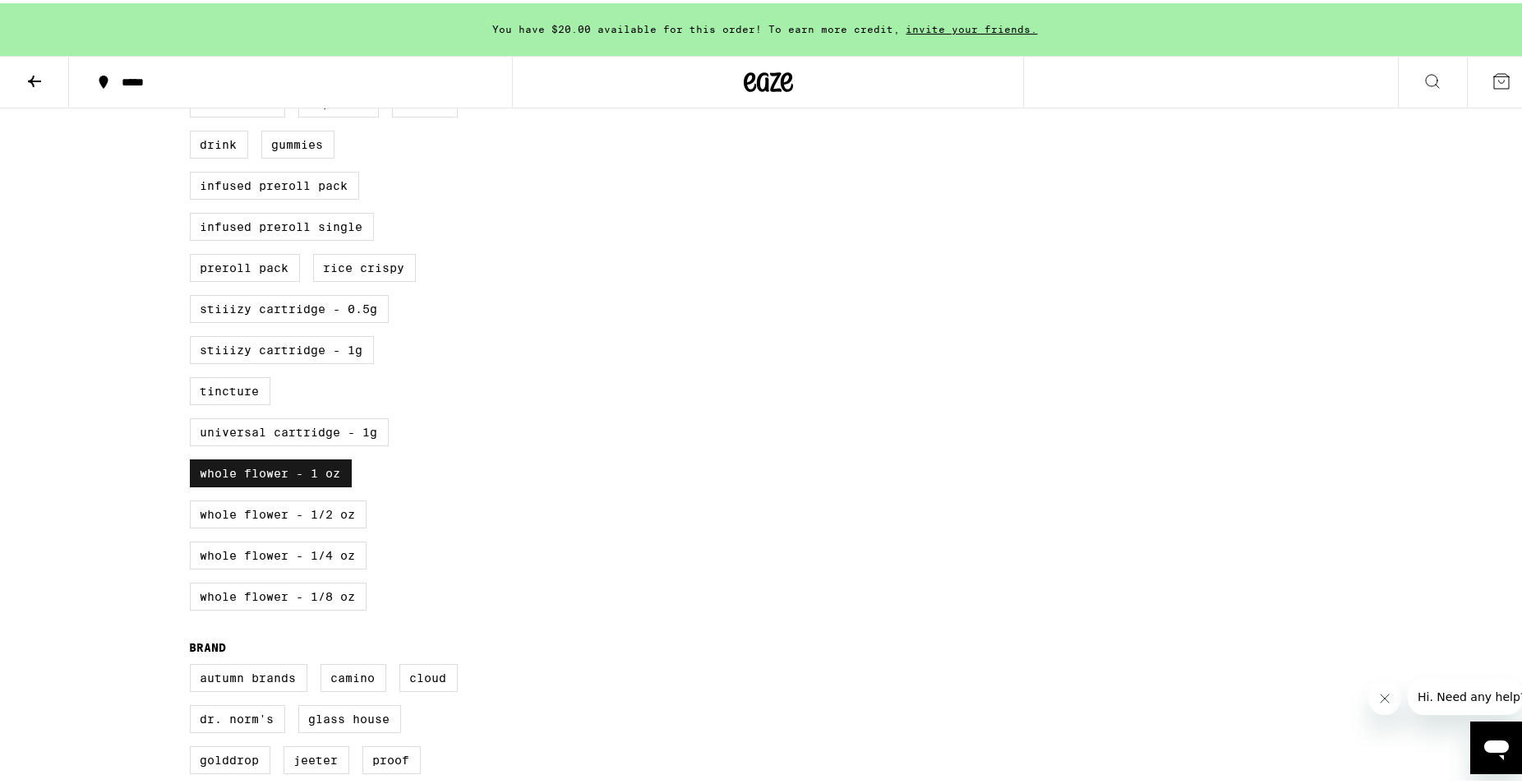
click at [312, 484] on label "Whole Flower - 1 oz" at bounding box center [271, 469] width 162 height 28
click at [194, 90] on input "Whole Flower - 1 oz" at bounding box center [193, 89] width 1 height 1
checkbox input "false"
